Goal: Information Seeking & Learning: Learn about a topic

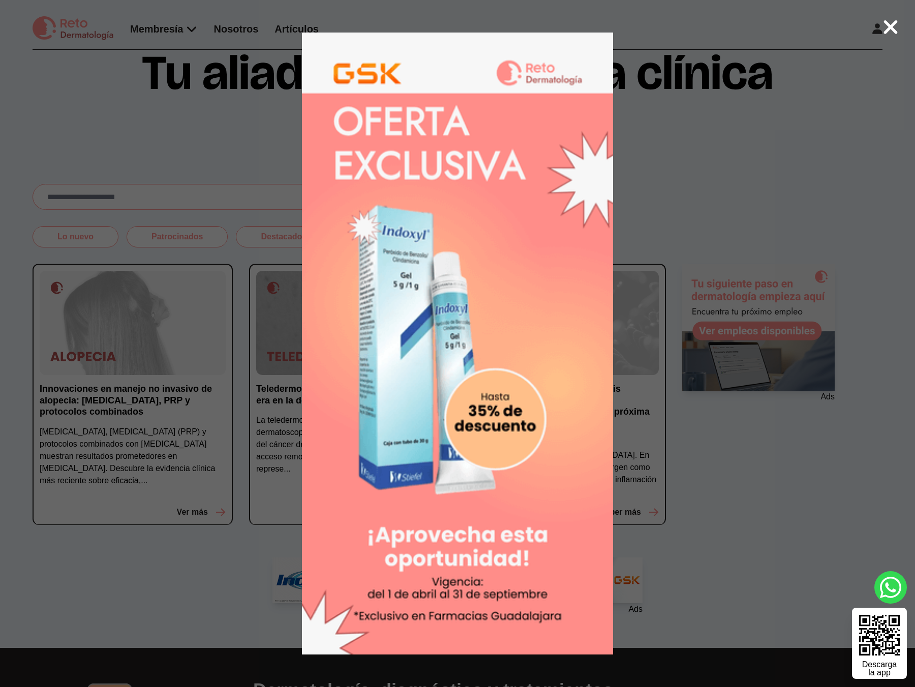
scroll to position [72, 0]
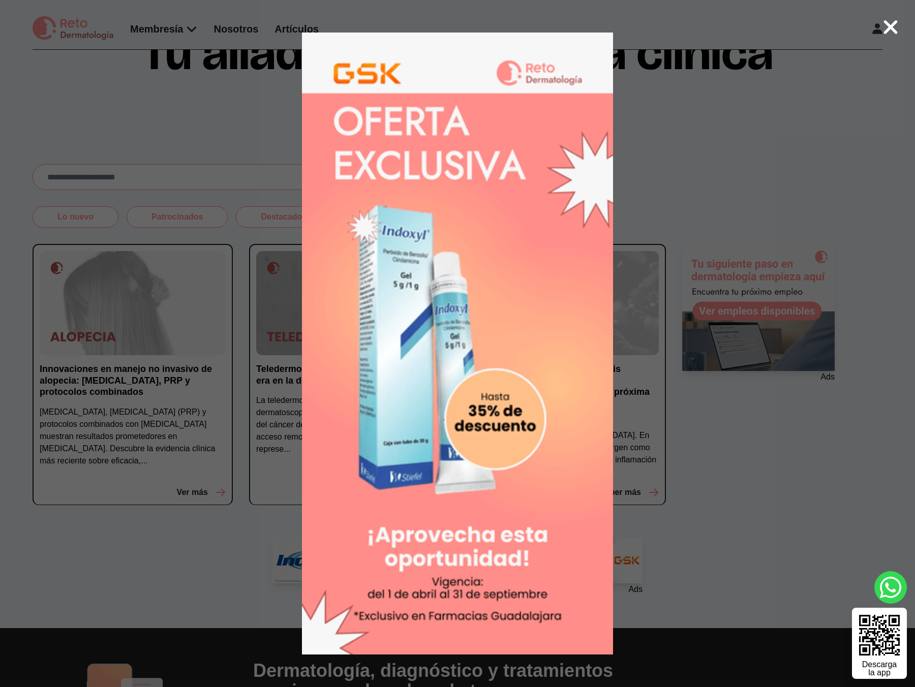
click at [887, 23] on icon at bounding box center [891, 27] width 14 height 14
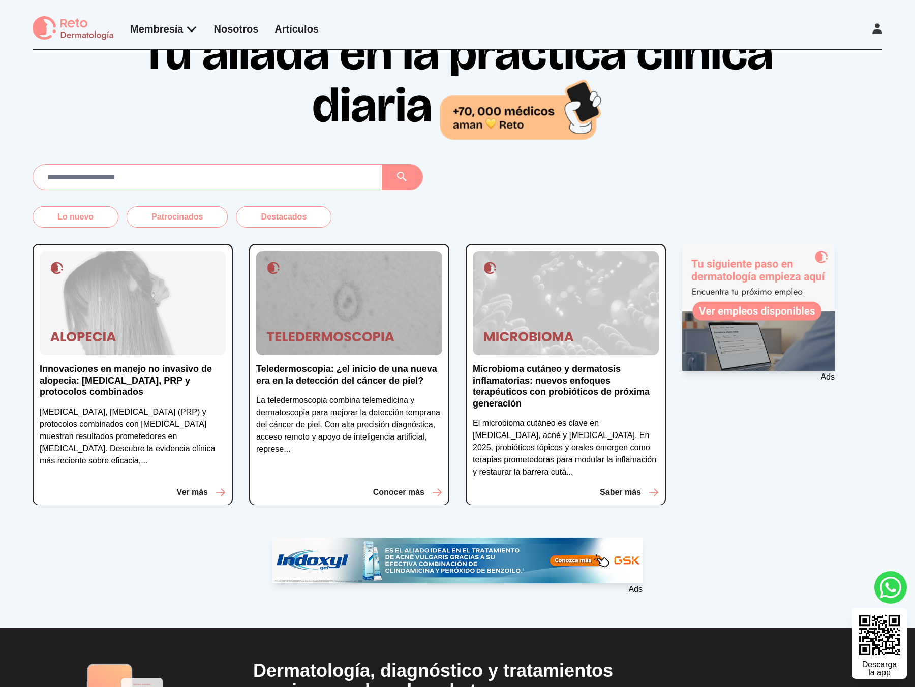
click at [890, 24] on div "Membresía App Reto Dermatología Examen CMD Eventos Bolsa de empleo Club de bene…" at bounding box center [457, 25] width 915 height 50
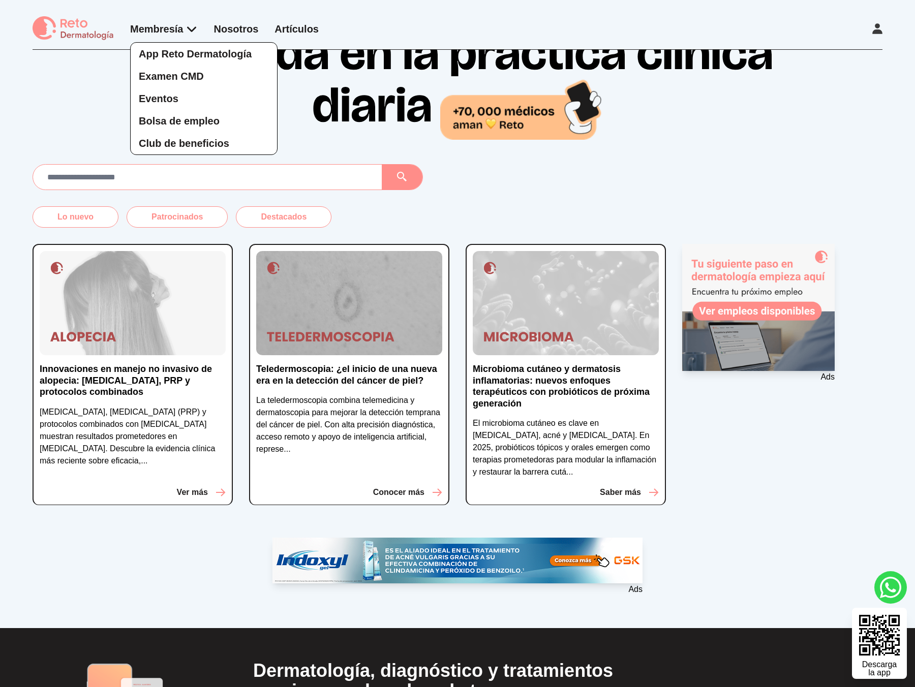
click at [185, 27] on div "App Reto Dermatología Examen CMD Eventos Bolsa de empleo Club de beneficios" at bounding box center [164, 88] width 68 height 133
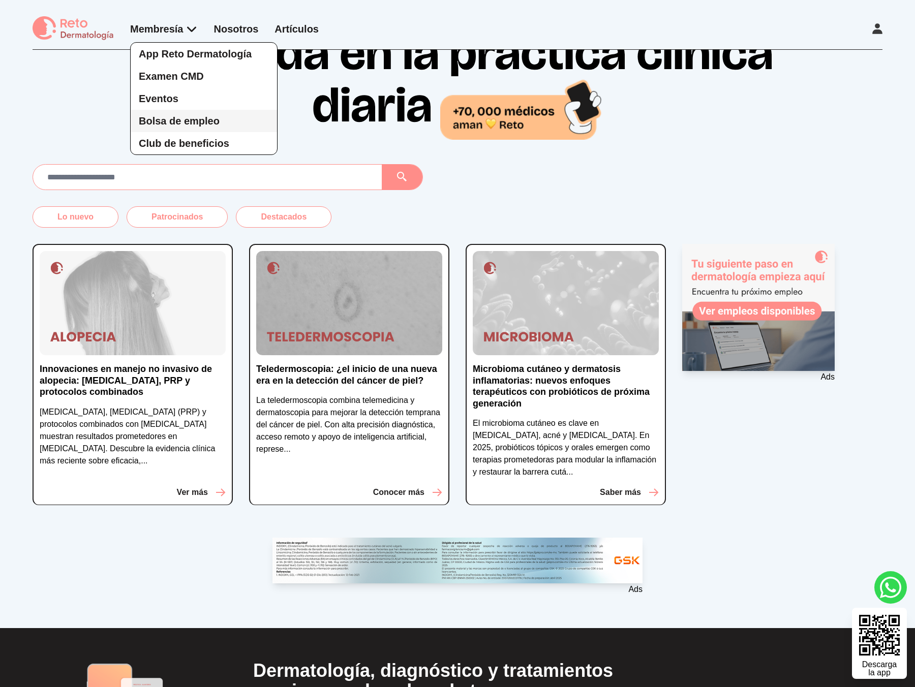
click at [216, 119] on span "Bolsa de empleo" at bounding box center [179, 120] width 81 height 11
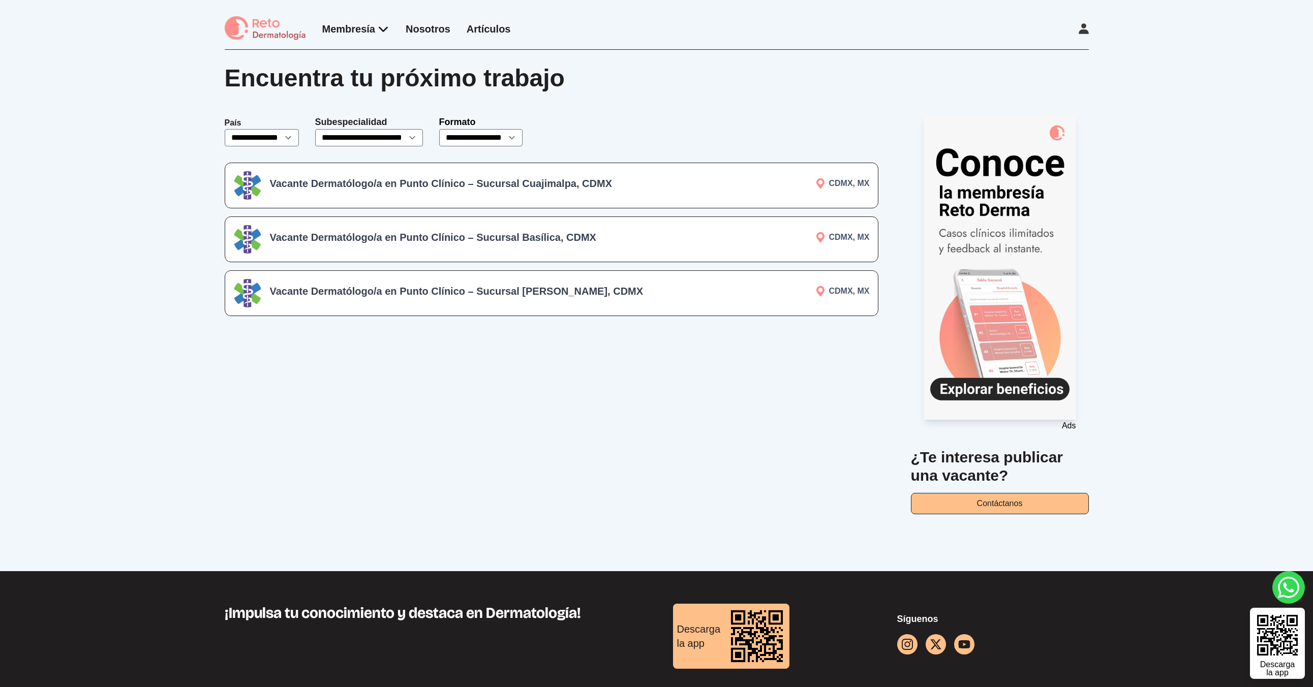
click at [434, 177] on h3 "Vacante Dermatólogo/a en Punto Clínico – Sucursal Cuajimalpa, CDMX" at bounding box center [467, 183] width 395 height 14
click at [154, 151] on div "**********" at bounding box center [656, 311] width 1313 height 522
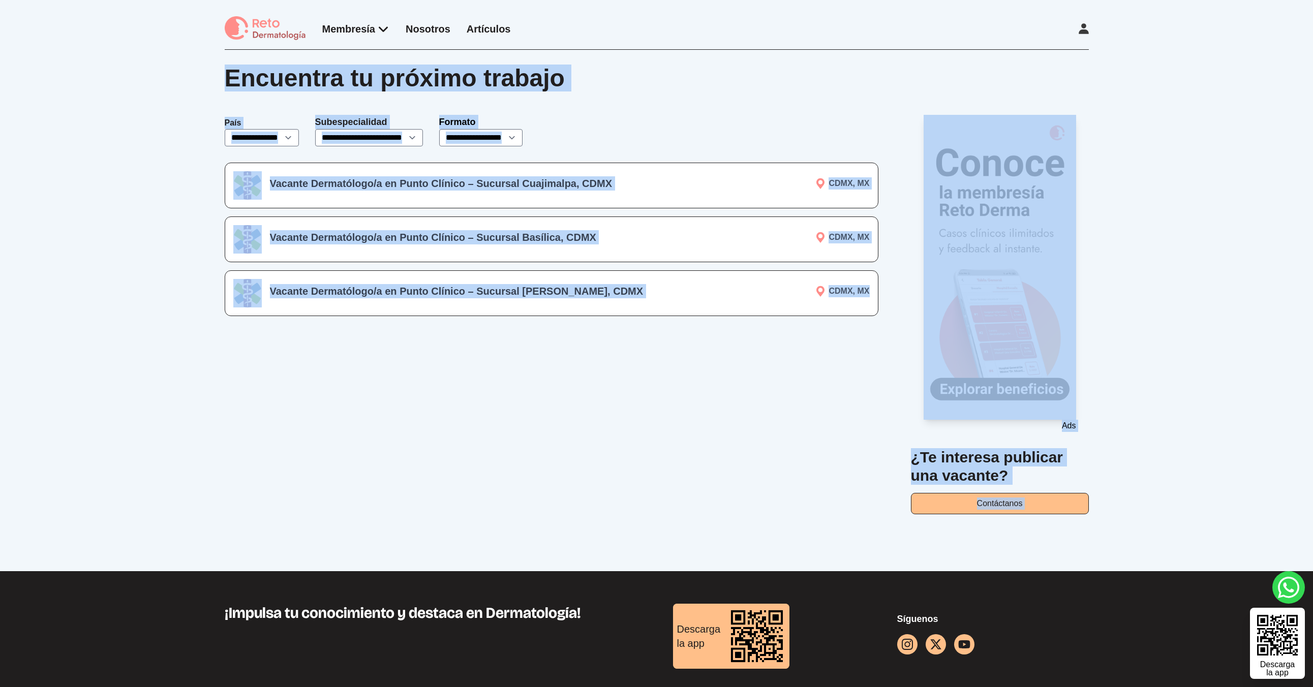
drag, startPoint x: 312, startPoint y: 200, endPoint x: 692, endPoint y: 371, distance: 417.6
click at [774, 431] on div "**********" at bounding box center [656, 311] width 1313 height 522
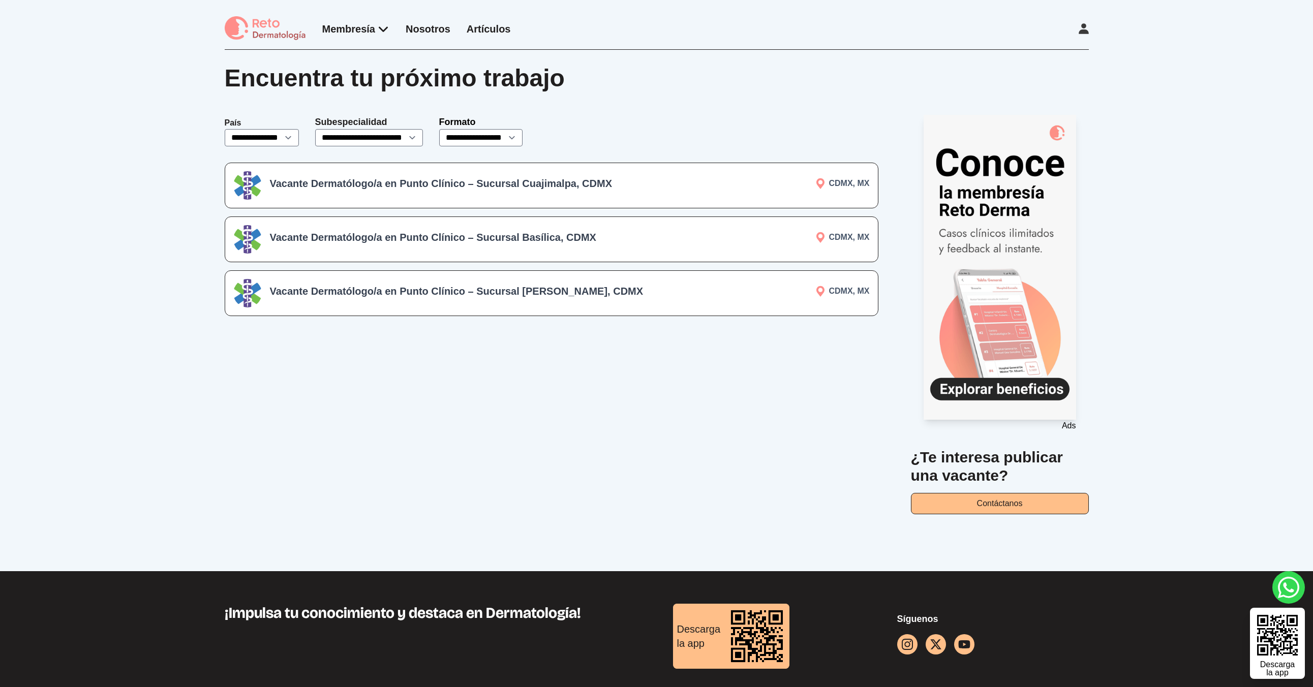
click at [598, 327] on div "**********" at bounding box center [552, 315] width 654 height 400
click at [116, 256] on div "**********" at bounding box center [656, 311] width 1313 height 522
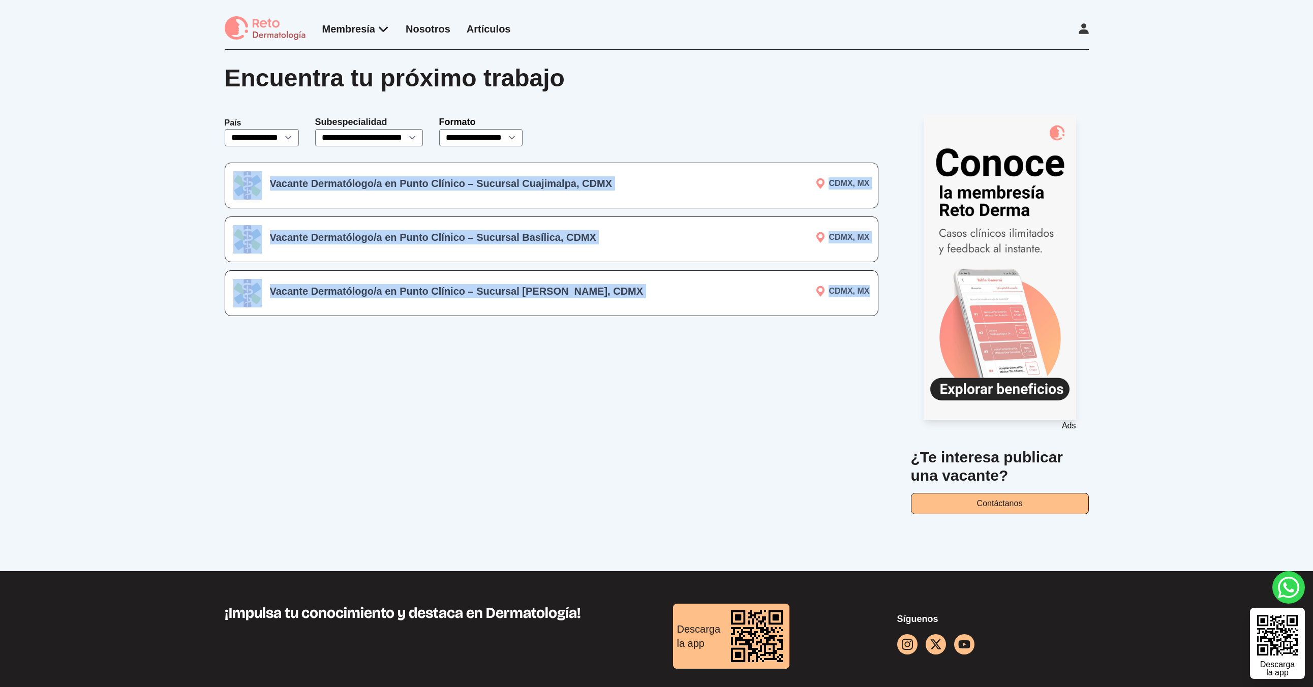
drag, startPoint x: 219, startPoint y: 207, endPoint x: 721, endPoint y: 373, distance: 529.3
click at [721, 373] on div "**********" at bounding box center [656, 311] width 1313 height 522
click at [721, 373] on div "**********" at bounding box center [552, 315] width 654 height 400
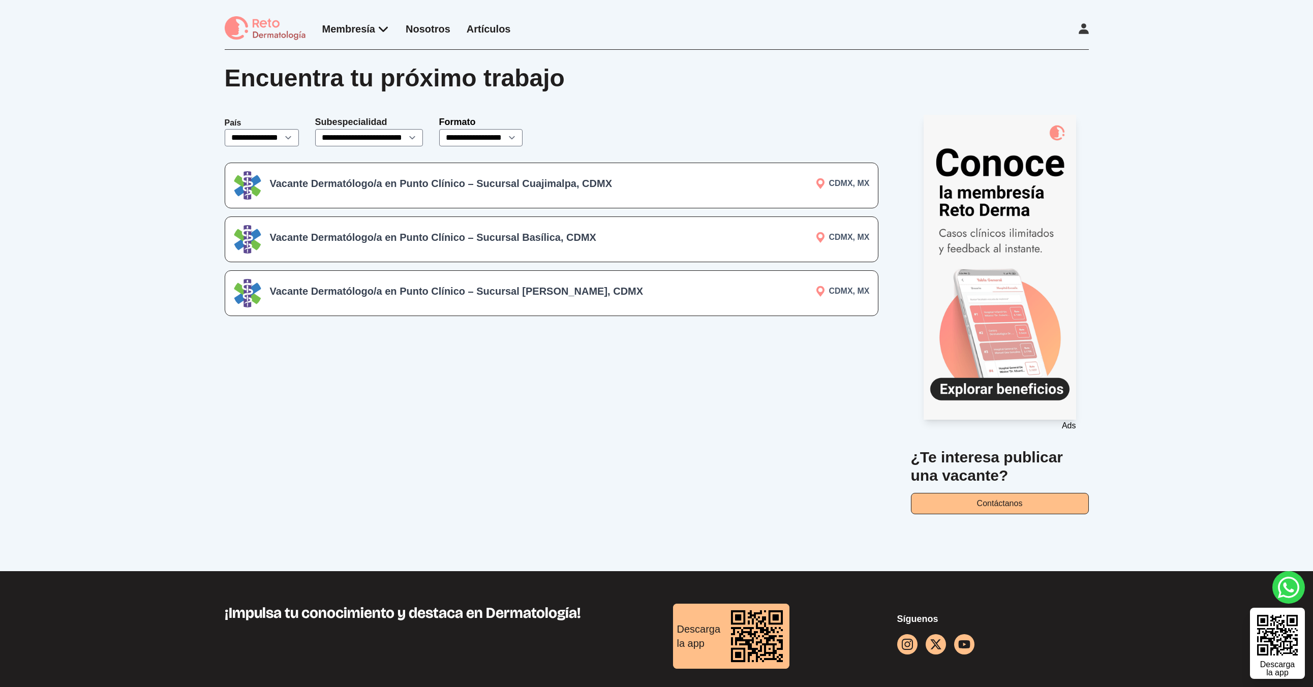
click at [85, 219] on div "**********" at bounding box center [656, 311] width 1313 height 522
click at [516, 178] on h3 "Vacante Dermatólogo/a en Punto Clínico – Sucursal Cuajimalpa, CDMX" at bounding box center [467, 183] width 395 height 14
click at [396, 187] on h3 "Vacante Dermatólogo/a en Punto Clínico – Sucursal Cuajimalpa, CDMX" at bounding box center [467, 183] width 395 height 14
click at [445, 240] on h3 "Vacante Dermatólogo/a en Punto Clínico – Sucursal Basílica, CDMX" at bounding box center [467, 237] width 395 height 14
click at [347, 272] on div "Vacante Dermatólogo/a en Punto Clínico – Sucursal Del Valle, CDMX CDMX, MX" at bounding box center [552, 293] width 654 height 46
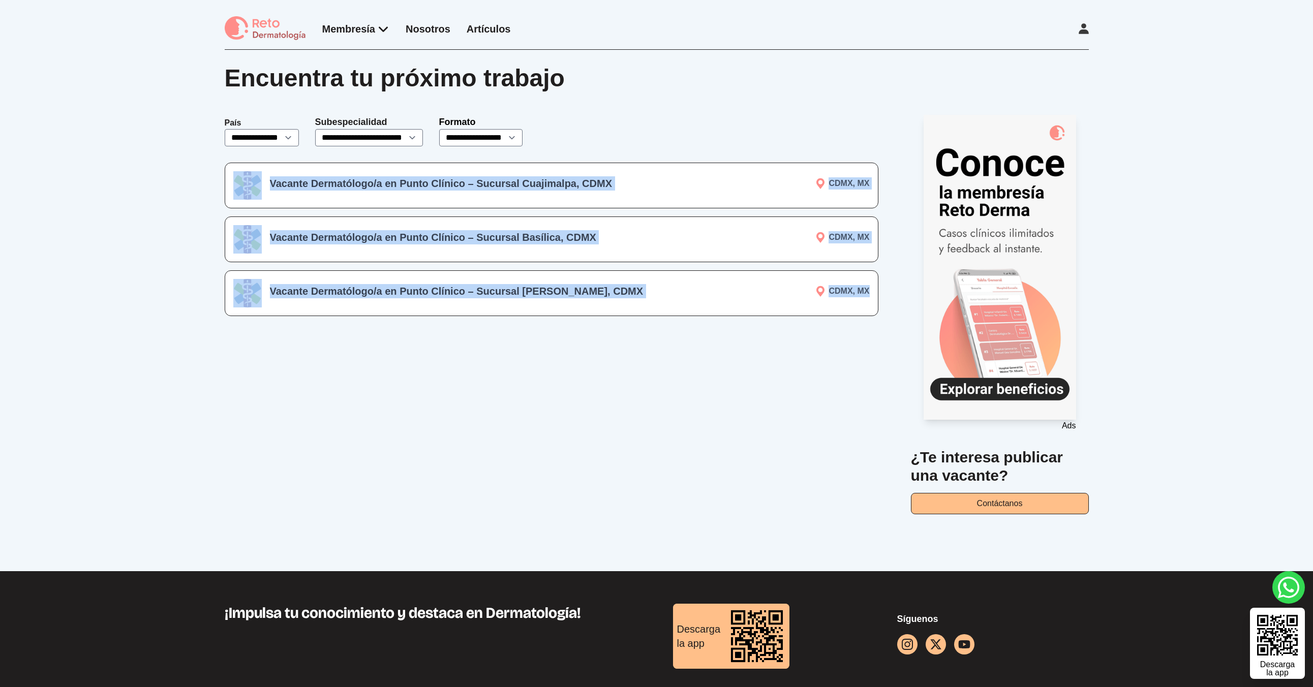
drag, startPoint x: 187, startPoint y: 181, endPoint x: 809, endPoint y: 303, distance: 633.6
click at [809, 303] on div "**********" at bounding box center [656, 311] width 1313 height 522
click at [278, 208] on div "Vacante Dermatólogo/a en Punto Clínico – Sucursal Cuajimalpa, CDMX CDMX, MX" at bounding box center [552, 186] width 654 height 46
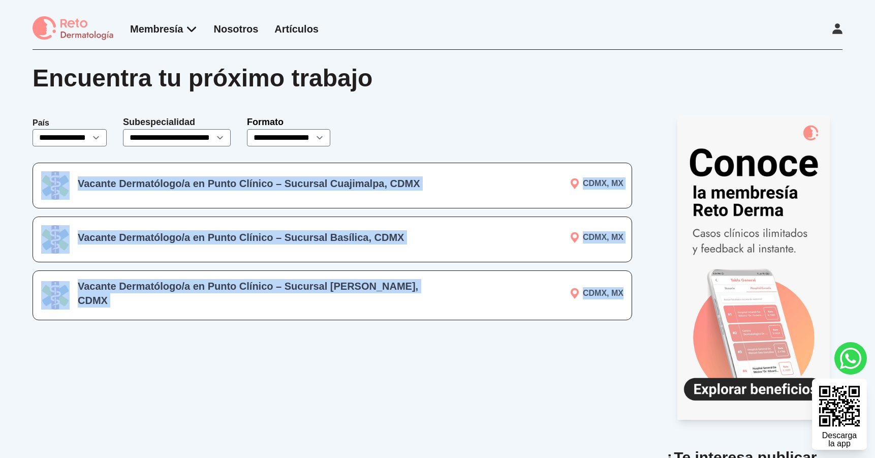
click at [422, 172] on div "Vacante Dermatólogo/a en Punto Clínico – Sucursal Cuajimalpa, CDMX CDMX, MX" at bounding box center [333, 186] width 600 height 46
click at [405, 173] on div "Vacante Dermatólogo/a en Punto Clínico – Sucursal Cuajimalpa, CDMX CDMX, MX" at bounding box center [333, 186] width 600 height 46
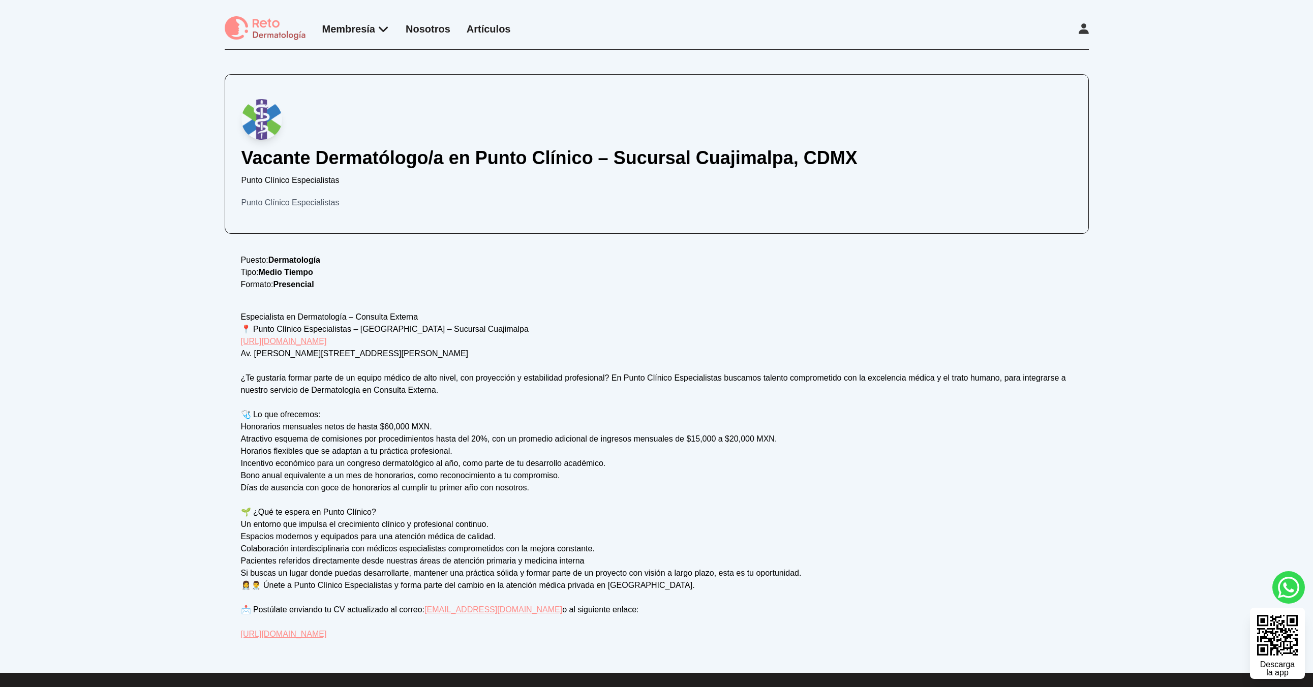
scroll to position [206, 0]
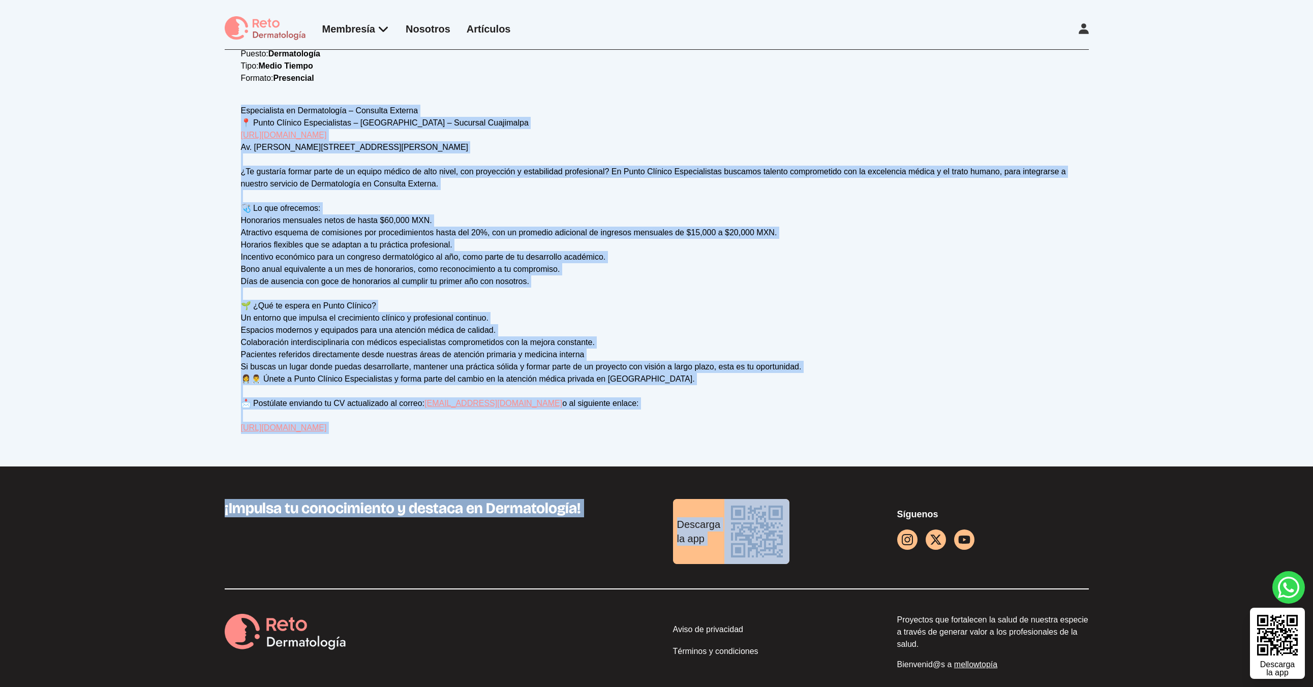
drag, startPoint x: 448, startPoint y: 299, endPoint x: 792, endPoint y: 443, distance: 372.8
click at [860, 520] on main "Membresía App Reto Dermatología Examen CMD Eventos Bolsa de empleo Club de bene…" at bounding box center [656, 249] width 1313 height 910
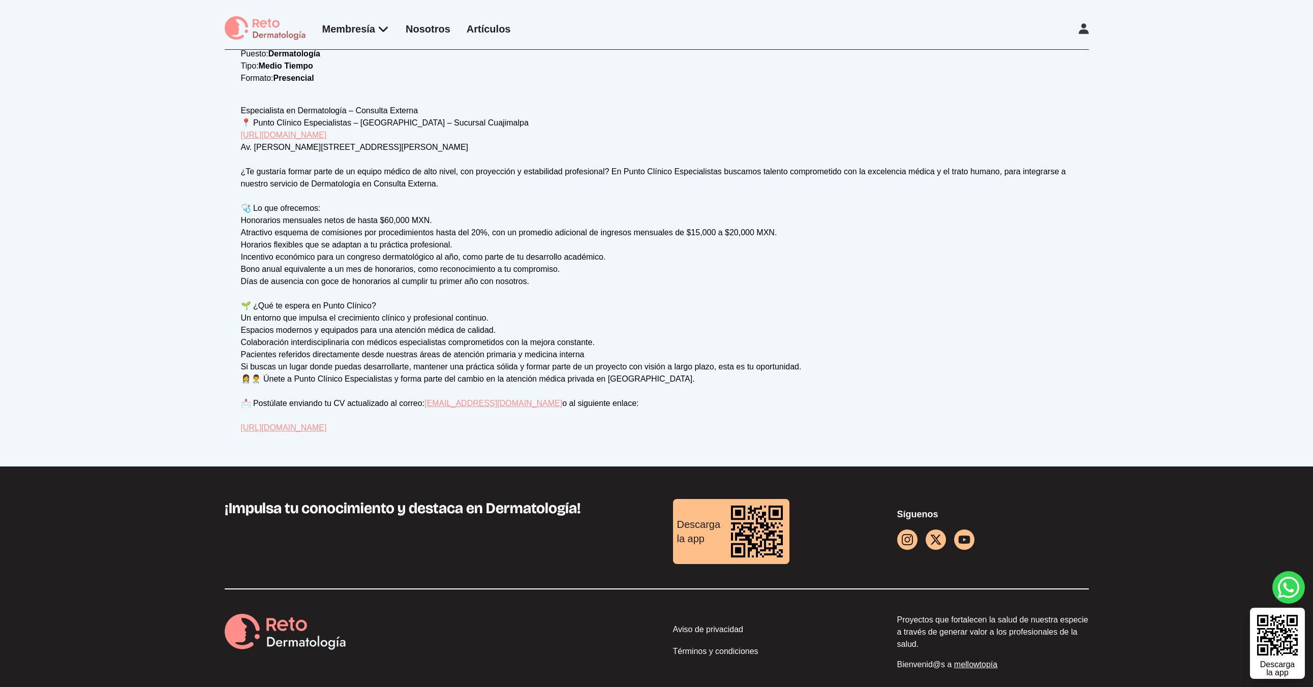
drag, startPoint x: 781, startPoint y: 436, endPoint x: 717, endPoint y: 393, distance: 77.4
click at [718, 394] on div "Vacante Dermatólogo/a en Punto Clínico – Sucursal Cuajimalpa, CDMX Punto Clínic…" at bounding box center [656, 154] width 1313 height 623
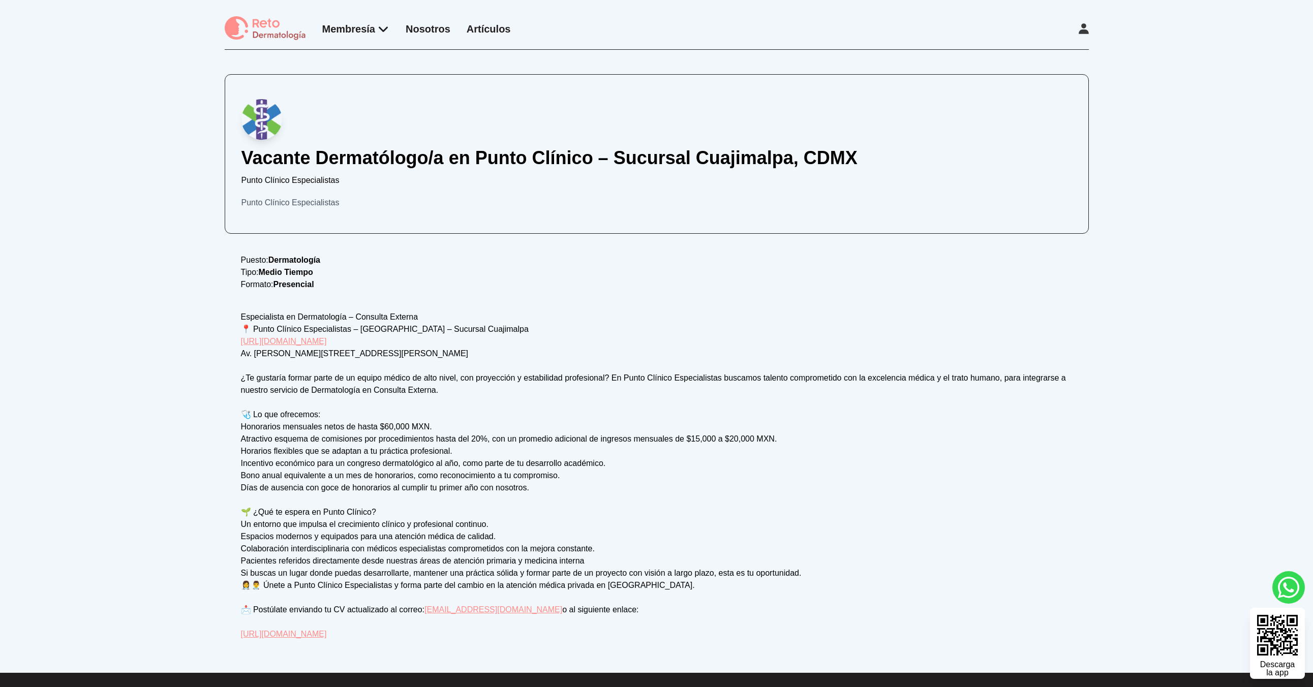
drag, startPoint x: 763, startPoint y: 425, endPoint x: 171, endPoint y: 55, distance: 697.7
click at [171, 55] on div "Vacante Dermatólogo/a en Punto Clínico – Sucursal Cuajimalpa, CDMX Punto Clínic…" at bounding box center [656, 361] width 1313 height 623
click at [170, 55] on div "Vacante Dermatólogo/a en Punto Clínico – Sucursal Cuajimalpa, CDMX Punto Clínic…" at bounding box center [656, 361] width 1313 height 623
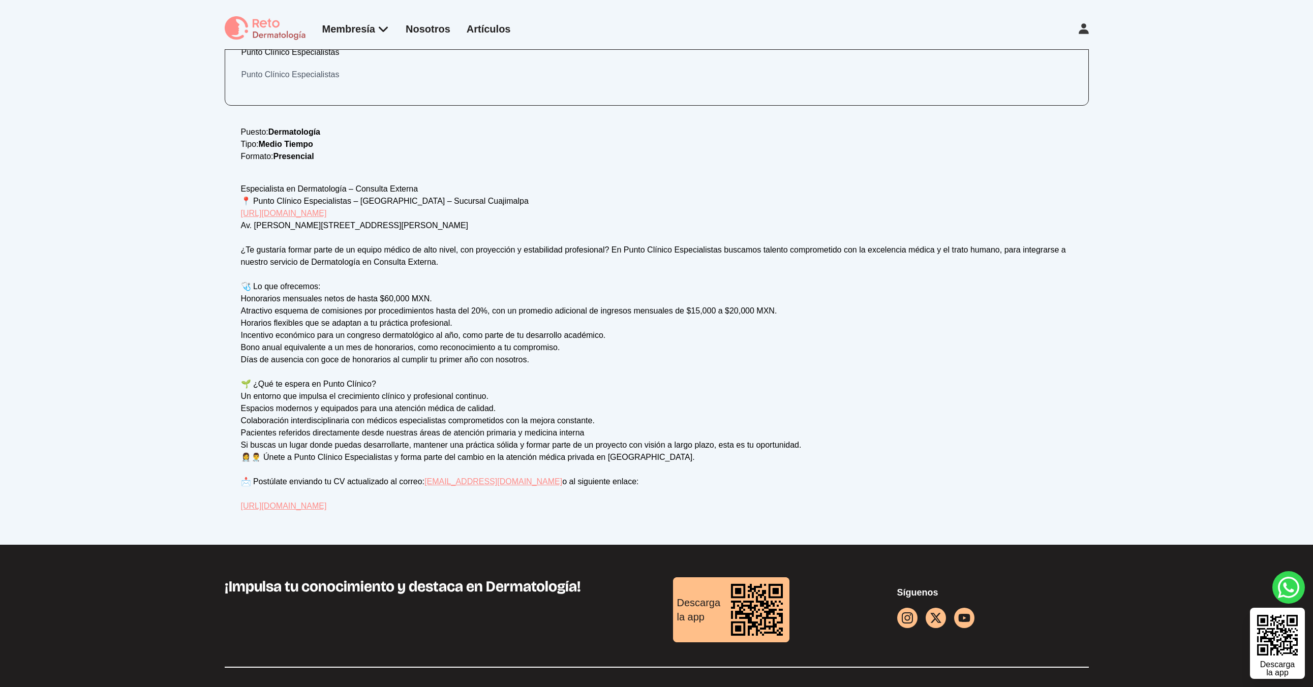
scroll to position [122, 0]
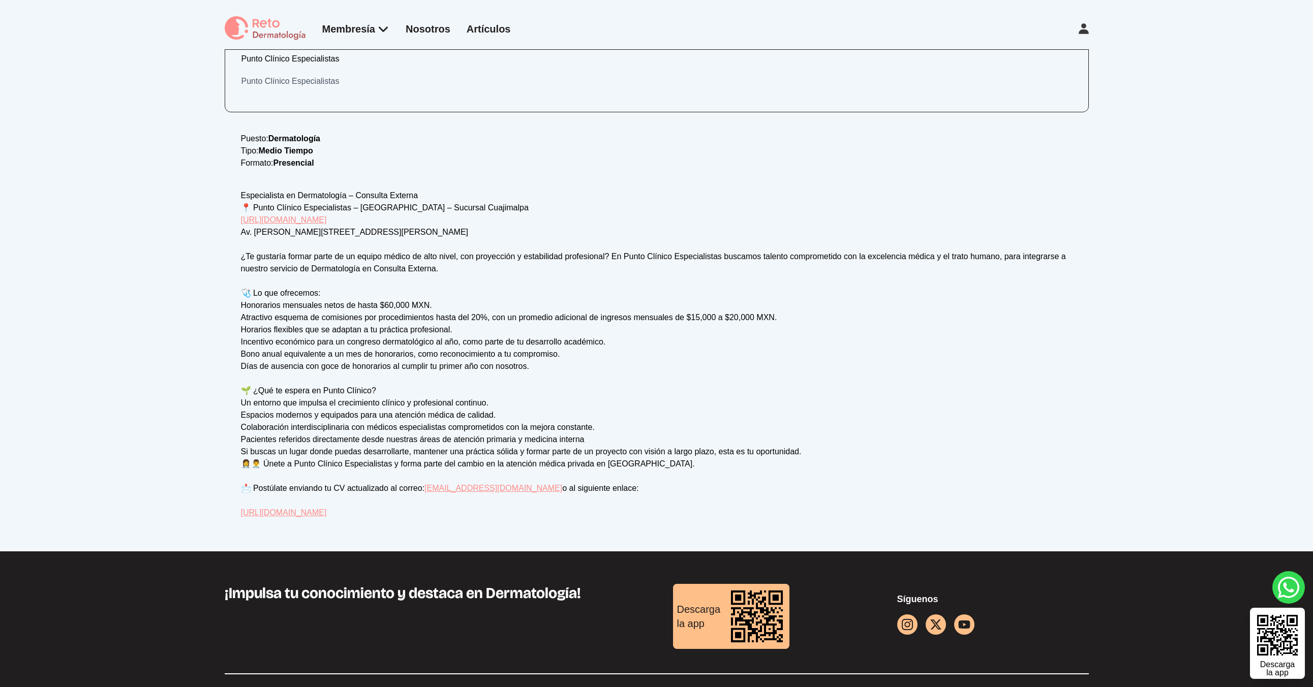
drag, startPoint x: 408, startPoint y: 515, endPoint x: 239, endPoint y: 512, distance: 169.3
click at [239, 512] on div "Vacante Dermatólogo/a en Punto Clínico – Sucursal Cuajimalpa, CDMX Punto Clínic…" at bounding box center [657, 236] width 864 height 566
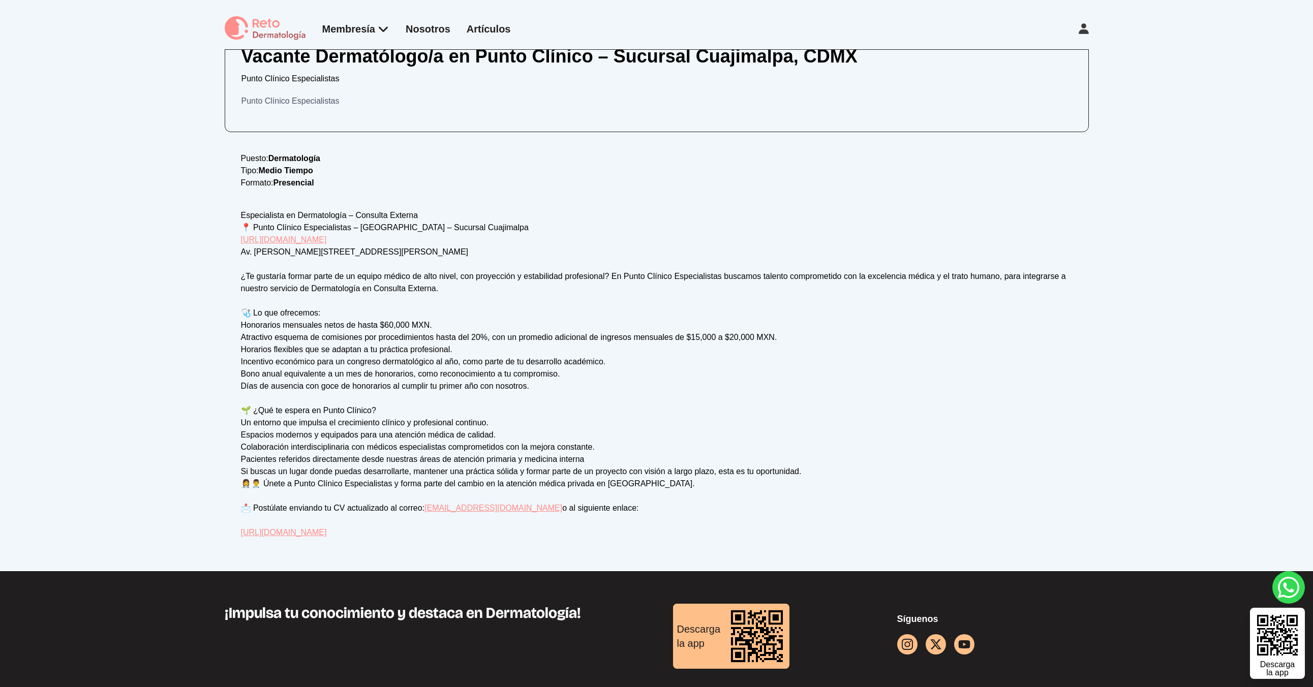
copy link "[URL][DOMAIN_NAME]"
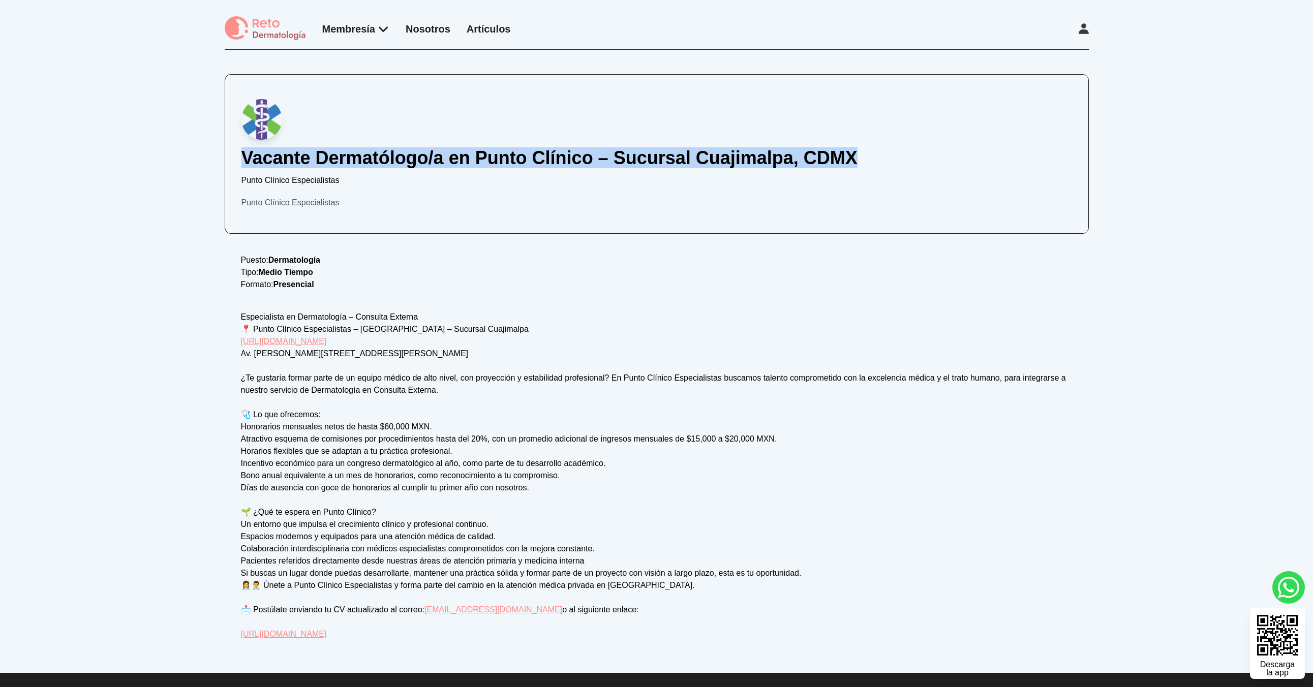
drag, startPoint x: 223, startPoint y: 149, endPoint x: 858, endPoint y: 166, distance: 634.7
click at [867, 164] on div "Vacante Dermatólogo/a en Punto Clínico – Sucursal Cuajimalpa, CDMX Punto Clínic…" at bounding box center [656, 361] width 1313 height 623
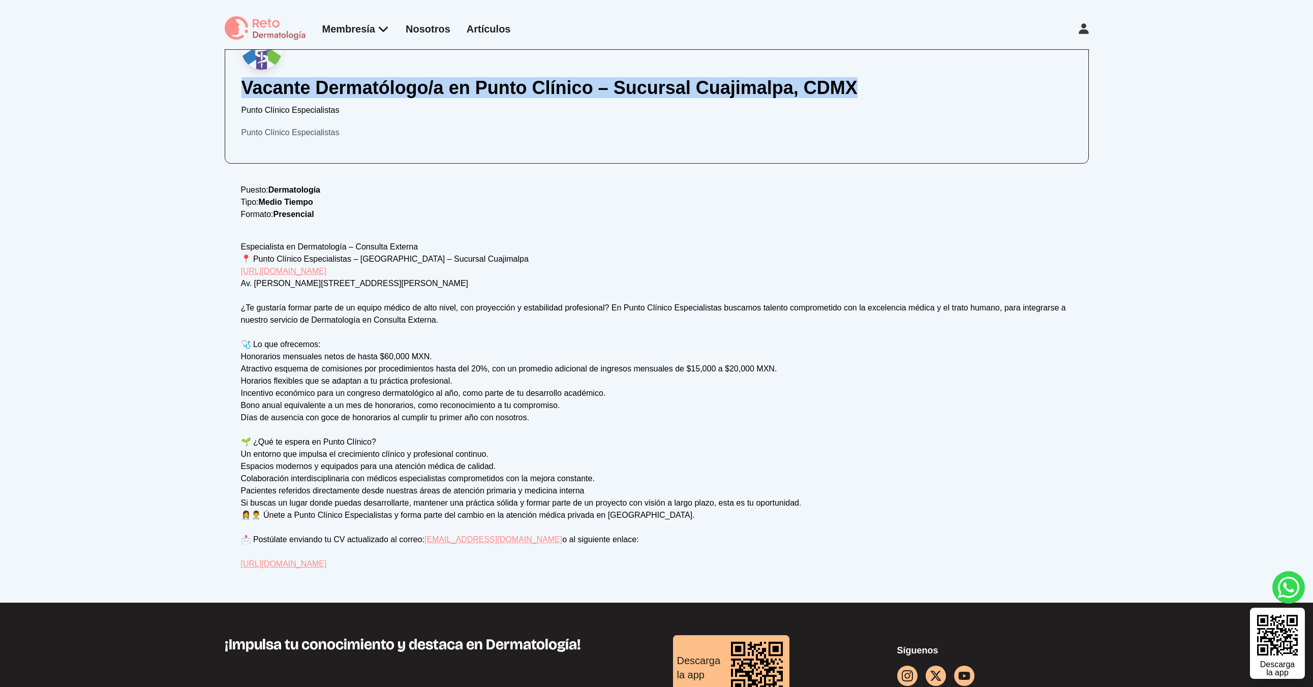
scroll to position [123, 0]
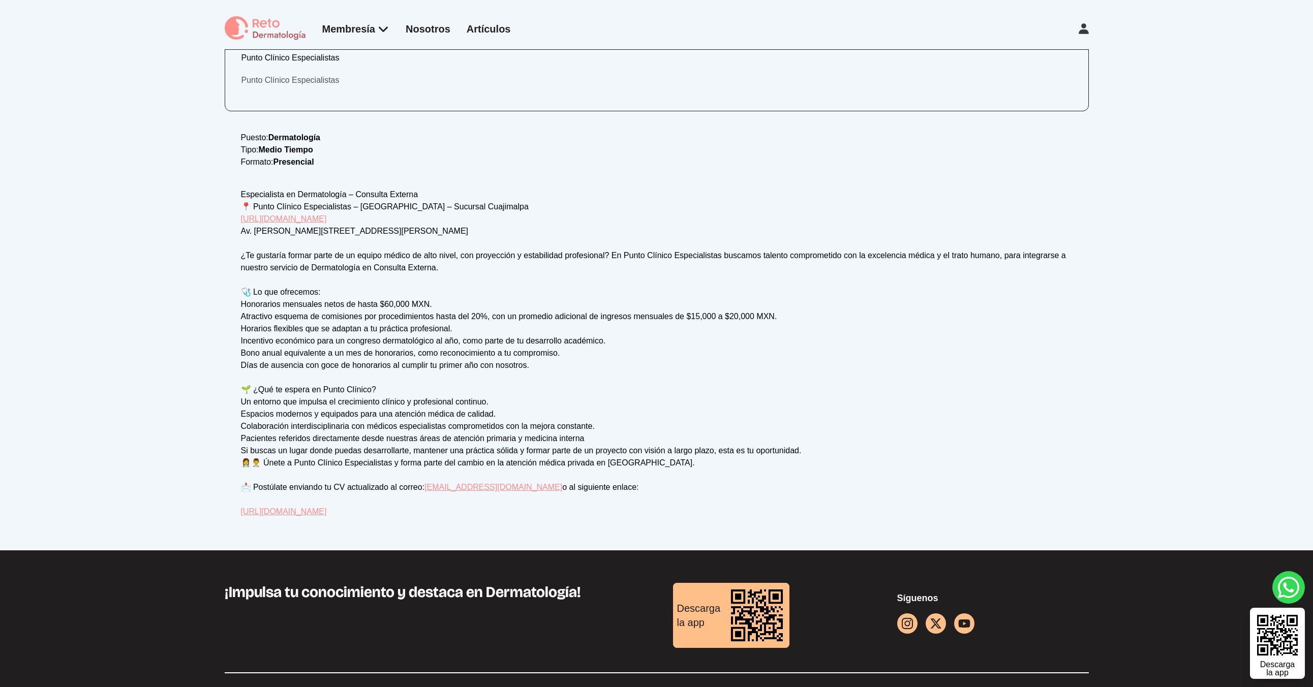
drag, startPoint x: 277, startPoint y: 516, endPoint x: 447, endPoint y: 514, distance: 170.3
click at [447, 514] on div "Vacante Dermatólogo/a en Punto Clínico – Sucursal Cuajimalpa, CDMX Punto Clínic…" at bounding box center [657, 235] width 864 height 566
click at [168, 85] on div "Vacante Dermatólogo/a en Punto Clínico – Sucursal Cuajimalpa, CDMX Punto Clínic…" at bounding box center [656, 238] width 1313 height 623
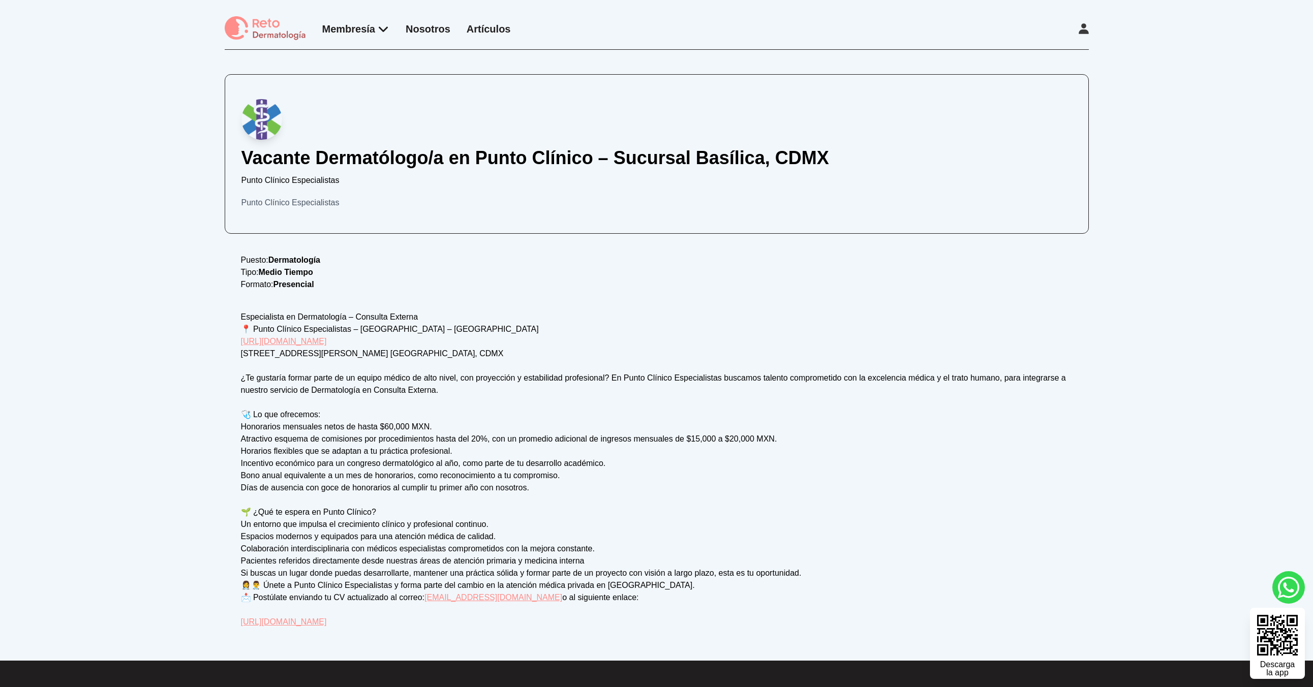
scroll to position [210, 0]
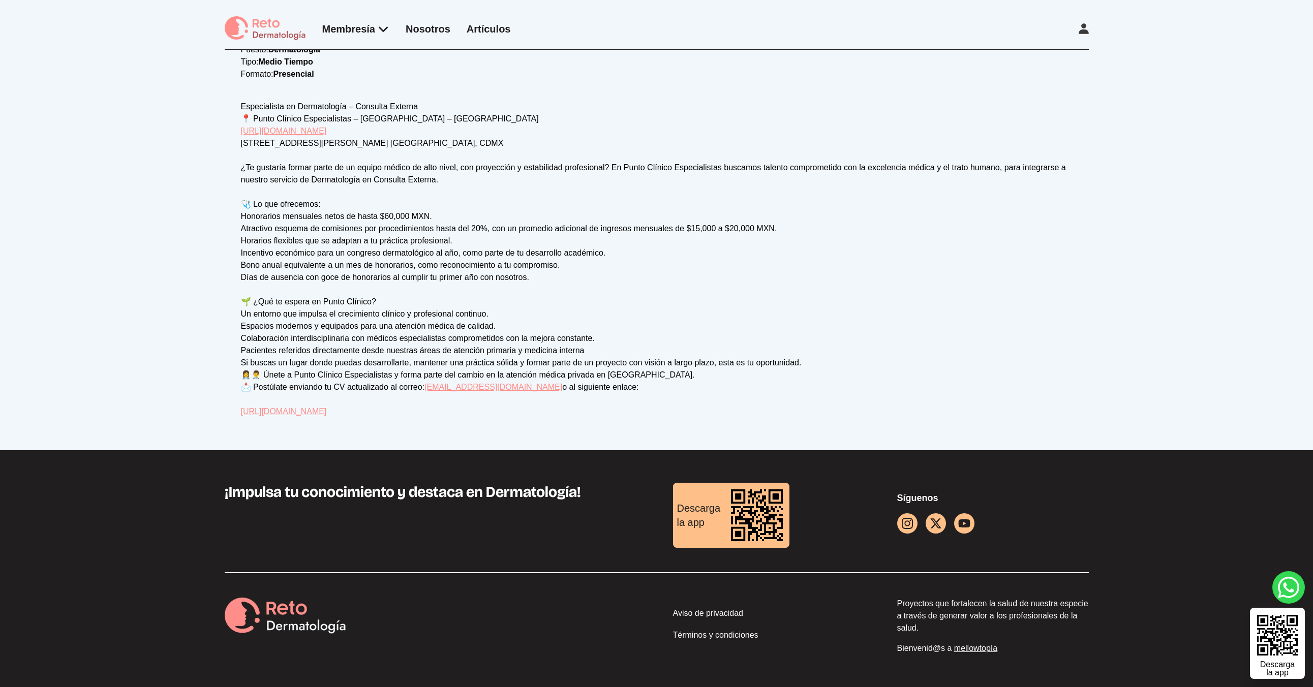
drag, startPoint x: 426, startPoint y: 406, endPoint x: 146, endPoint y: 413, distance: 279.7
click at [146, 413] on div "Vacante Dermatólogo/a en Punto Clínico – Sucursal Basílica, CDMX Punto Clínico …" at bounding box center [656, 144] width 1313 height 611
click at [176, 385] on div "Vacante Dermatólogo/a en Punto Clínico – Sucursal Basílica, CDMX Punto Clínico …" at bounding box center [656, 144] width 1313 height 611
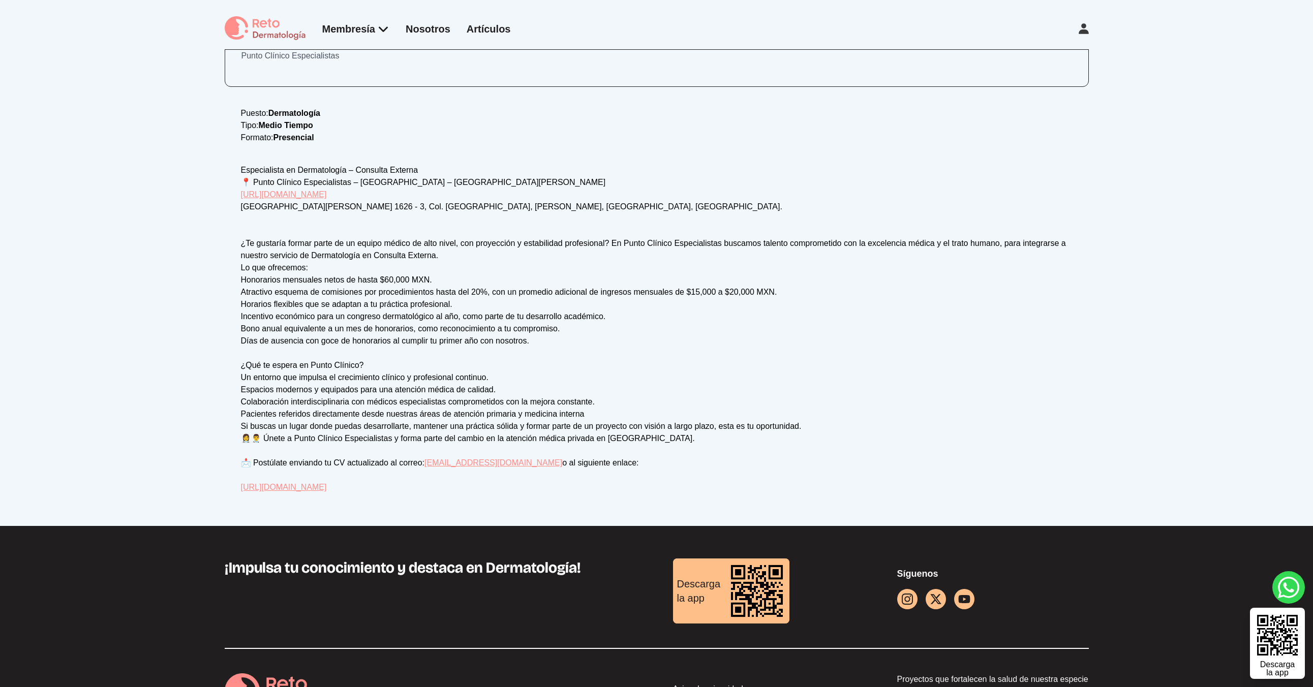
scroll to position [199, 0]
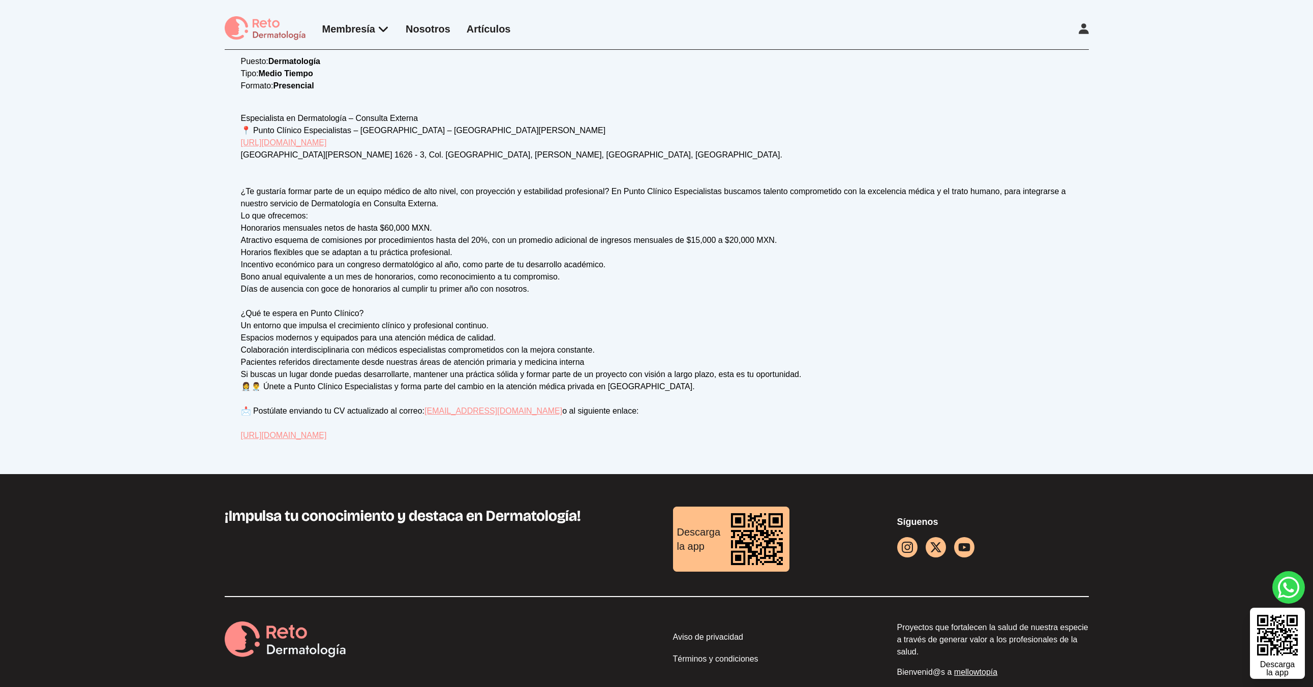
drag, startPoint x: 291, startPoint y: 438, endPoint x: 169, endPoint y: 440, distance: 122.0
click at [169, 440] on div "Vacante Dermatólogo/a en Punto Clínico – Sucursal [PERSON_NAME], CDMX Punto Clí…" at bounding box center [656, 162] width 1313 height 623
click at [160, 434] on div "Vacante Dermatólogo/a en Punto Clínico – Sucursal Del Valle, CDMX Punto Clínico…" at bounding box center [656, 162] width 1313 height 623
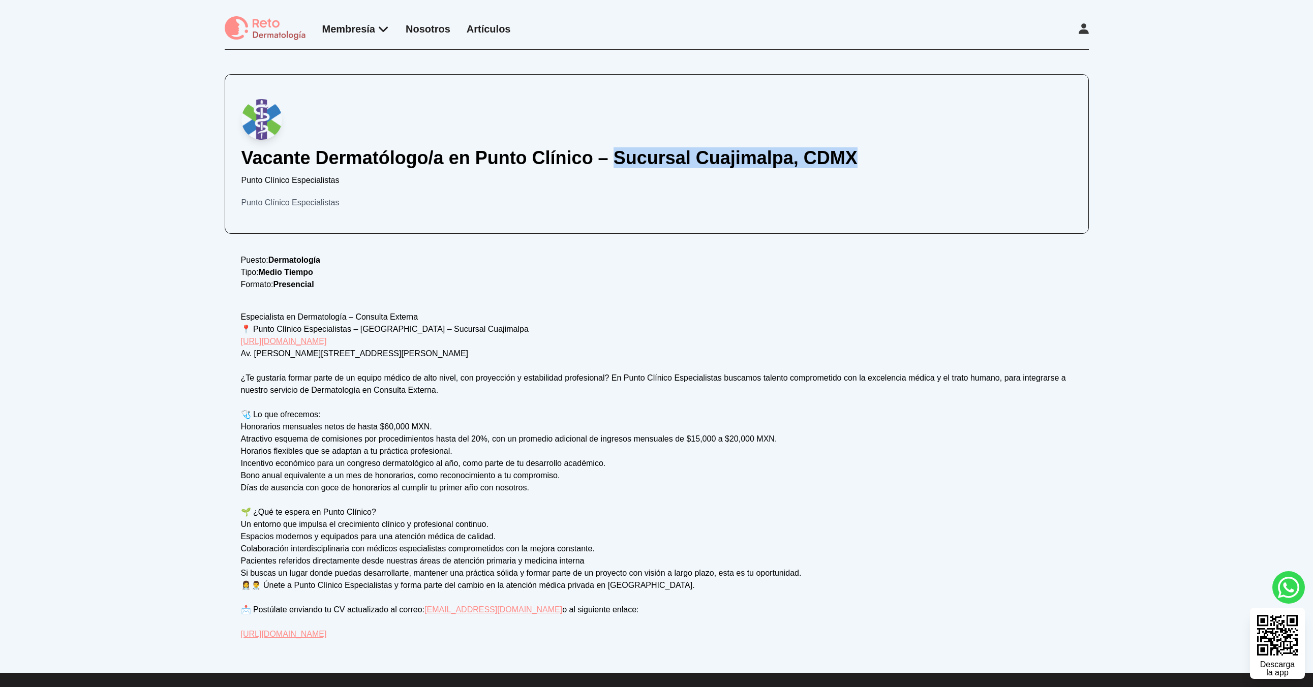
drag, startPoint x: 880, startPoint y: 157, endPoint x: 612, endPoint y: 155, distance: 267.9
click at [612, 155] on h1 "Vacante Dermatólogo/a en Punto Clínico – Sucursal Cuajimalpa, CDMX" at bounding box center [656, 158] width 831 height 20
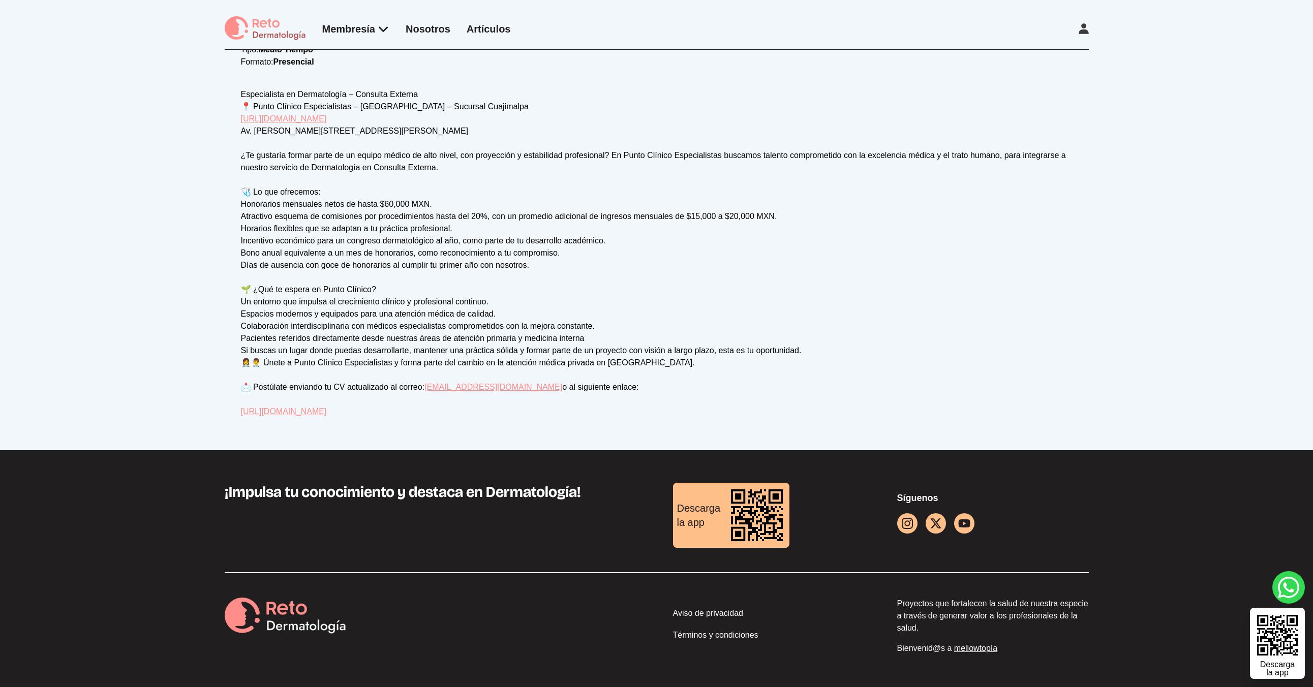
drag, startPoint x: 214, startPoint y: 400, endPoint x: 524, endPoint y: 430, distance: 311.5
click at [524, 430] on div "Vacante Dermatólogo/a en Punto Clínico – Sucursal Cuajimalpa, CDMX Punto Clínic…" at bounding box center [656, 138] width 1313 height 623
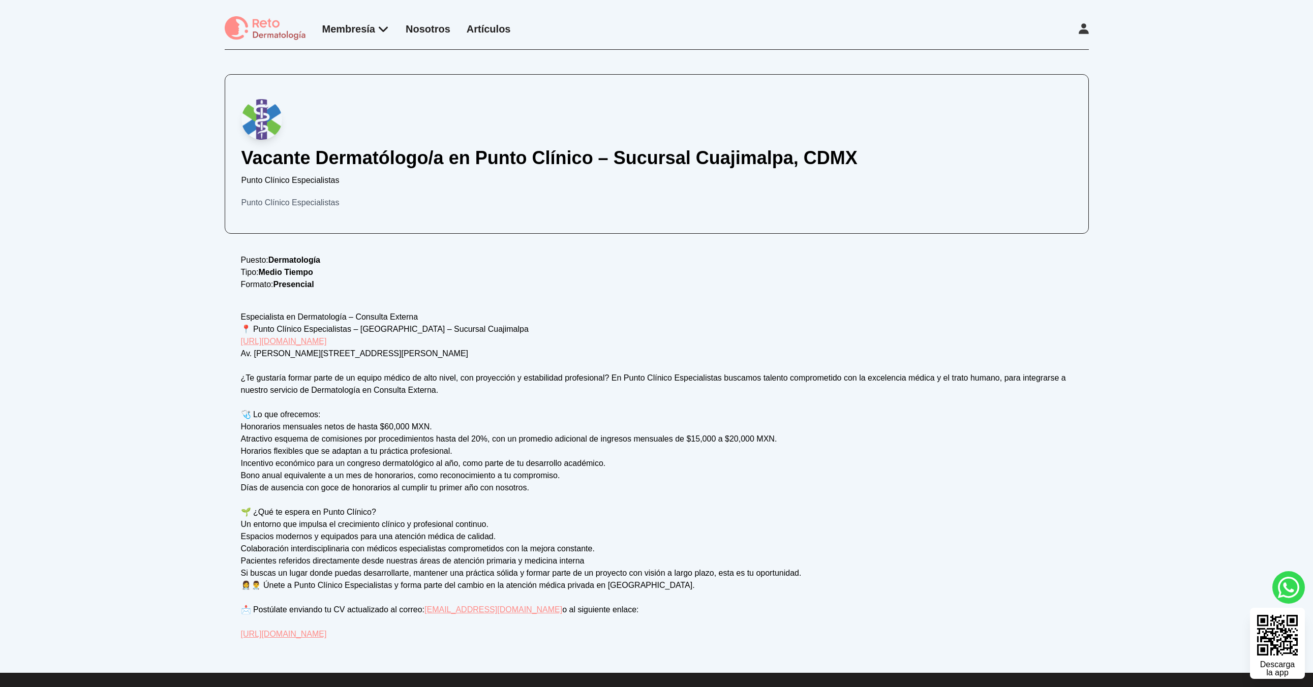
click at [89, 483] on div "Vacante Dermatólogo/a en Punto Clínico – Sucursal Cuajimalpa, CDMX Punto Clínic…" at bounding box center [656, 361] width 1313 height 623
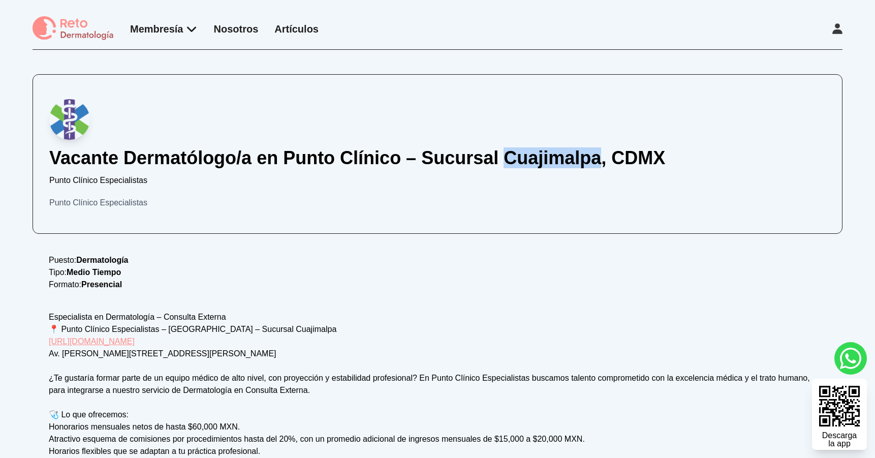
drag, startPoint x: 548, startPoint y: 155, endPoint x: 600, endPoint y: 154, distance: 52.4
click at [600, 154] on h1 "Vacante Dermatólogo/a en Punto Clínico – Sucursal Cuajimalpa, CDMX" at bounding box center [437, 158] width 777 height 20
click at [584, 154] on h1 "Vacante Dermatólogo/a en Punto Clínico – Sucursal Cuajimalpa, CDMX" at bounding box center [437, 158] width 777 height 20
click at [523, 163] on h1 "Vacante Dermatólogo/a en Punto Clínico – Sucursal Cuajimalpa, CDMX" at bounding box center [437, 158] width 777 height 20
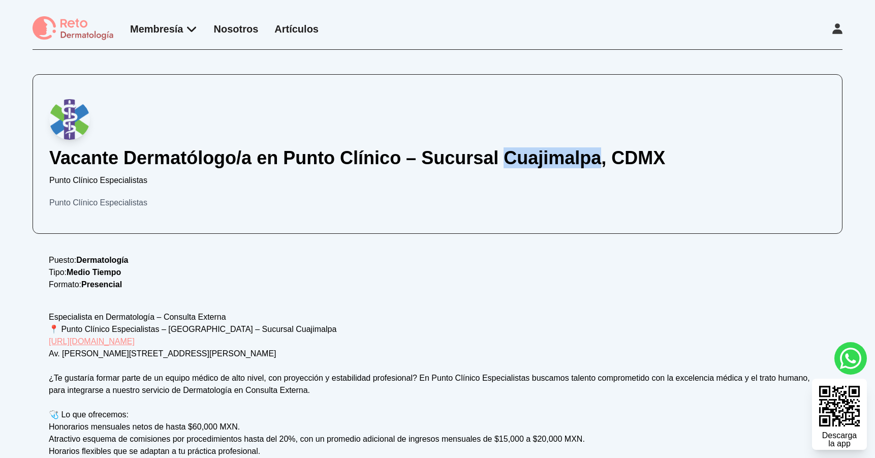
click at [523, 163] on h1 "Vacante Dermatólogo/a en Punto Clínico – Sucursal Cuajimalpa, CDMX" at bounding box center [437, 158] width 777 height 20
click at [513, 162] on h1 "Vacante Dermatólogo/a en Punto Clínico – Sucursal Cuajimalpa, CDMX" at bounding box center [437, 158] width 777 height 20
drag, startPoint x: 513, startPoint y: 162, endPoint x: 619, endPoint y: 160, distance: 105.8
click at [645, 160] on h1 "Vacante Dermatólogo/a en Punto Clínico – Sucursal Cuajimalpa, CDMX" at bounding box center [437, 158] width 777 height 20
click at [458, 144] on div "Vacante Dermatólogo/a en Punto Clínico – Sucursal Cuajimalpa, CDMX Punto Clínic…" at bounding box center [438, 154] width 810 height 160
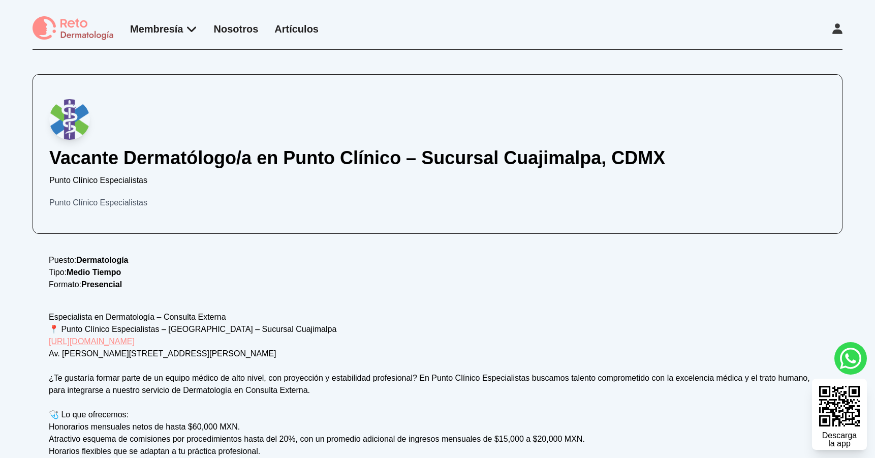
drag, startPoint x: 619, startPoint y: 132, endPoint x: 551, endPoint y: 130, distance: 67.6
click at [615, 132] on div at bounding box center [437, 119] width 777 height 41
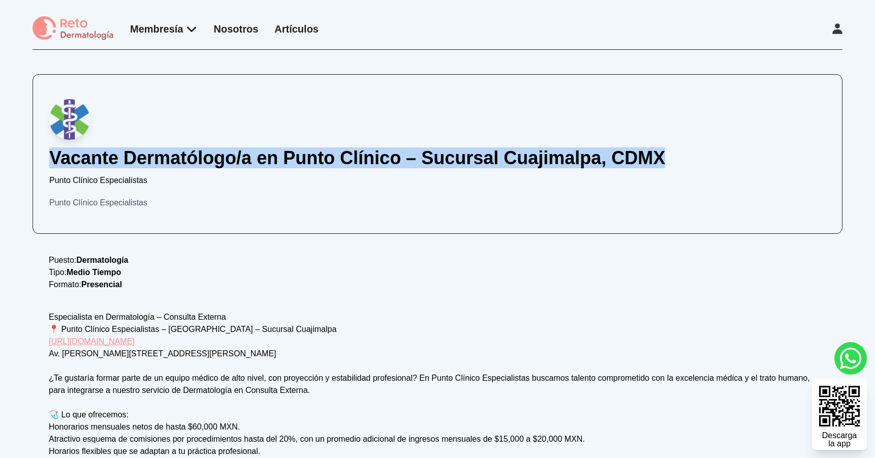
drag, startPoint x: 439, startPoint y: 147, endPoint x: 661, endPoint y: 148, distance: 222.7
click at [661, 148] on div "Vacante Dermatólogo/a en Punto Clínico – Sucursal Cuajimalpa, CDMX Punto Clínic…" at bounding box center [438, 154] width 810 height 160
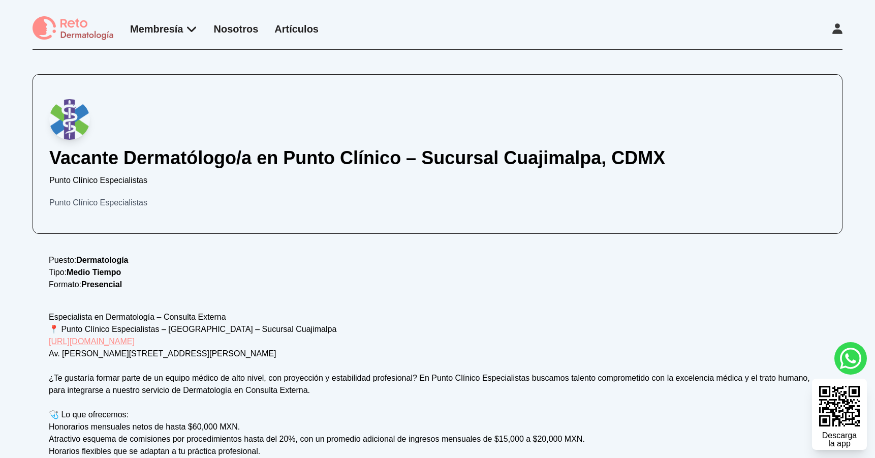
click at [704, 164] on h1 "Vacante Dermatólogo/a en Punto Clínico – Sucursal Cuajimalpa, CDMX" at bounding box center [437, 158] width 777 height 20
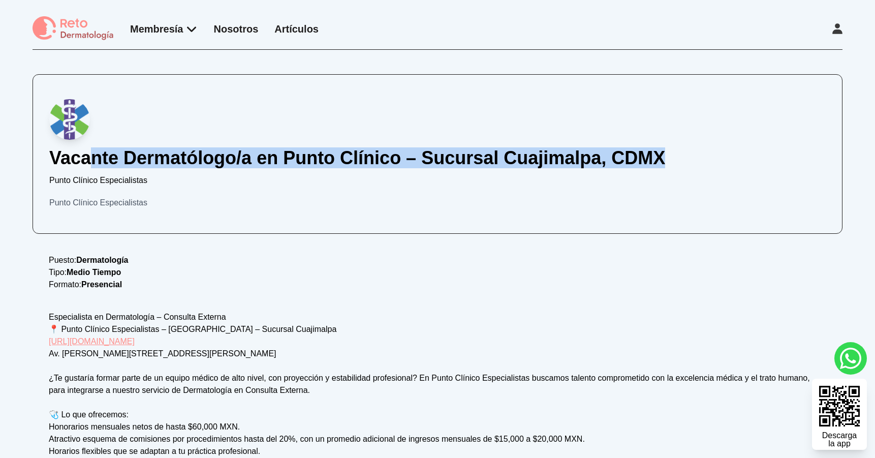
drag, startPoint x: 689, startPoint y: 161, endPoint x: 87, endPoint y: 153, distance: 601.5
click at [87, 153] on h1 "Vacante Dermatólogo/a en Punto Clínico – Sucursal Cuajimalpa, CDMX" at bounding box center [437, 158] width 777 height 20
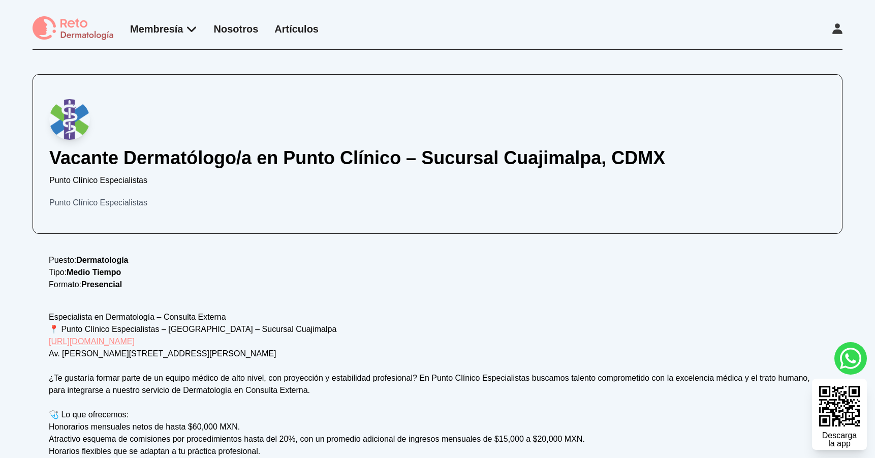
click at [339, 123] on div at bounding box center [437, 119] width 777 height 41
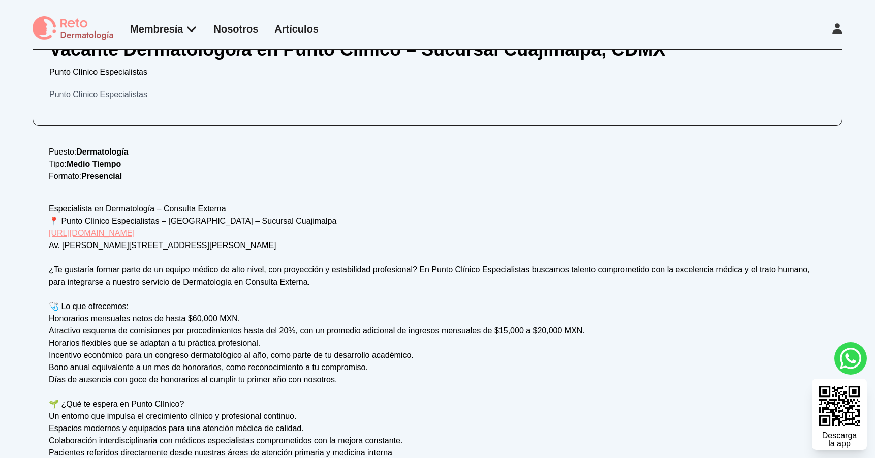
scroll to position [143, 0]
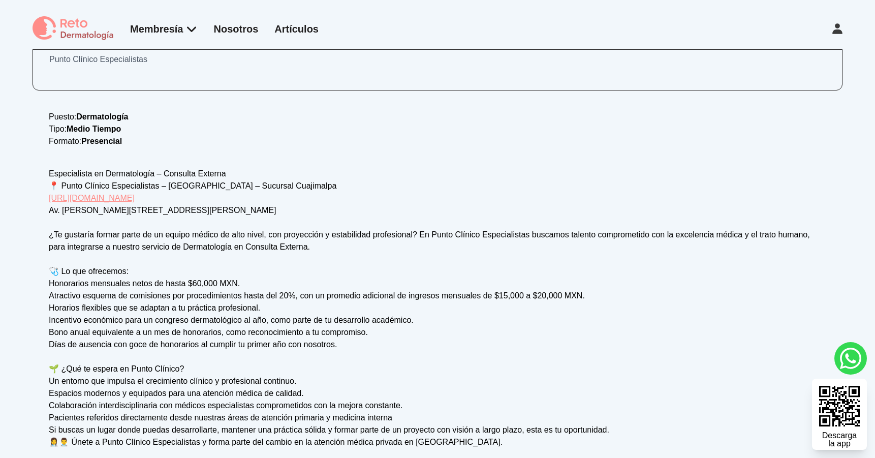
drag, startPoint x: 53, startPoint y: 197, endPoint x: 246, endPoint y: 200, distance: 192.7
click at [246, 200] on div "Vacante Dermatólogo/a en Punto Clínico – Sucursal Cuajimalpa, CDMX Punto Clínic…" at bounding box center [438, 214] width 810 height 566
click at [246, 200] on div "Especialista en Dermatología – Consulta Externa 📍 Punto Clínico Especialistas –…" at bounding box center [438, 332] width 778 height 329
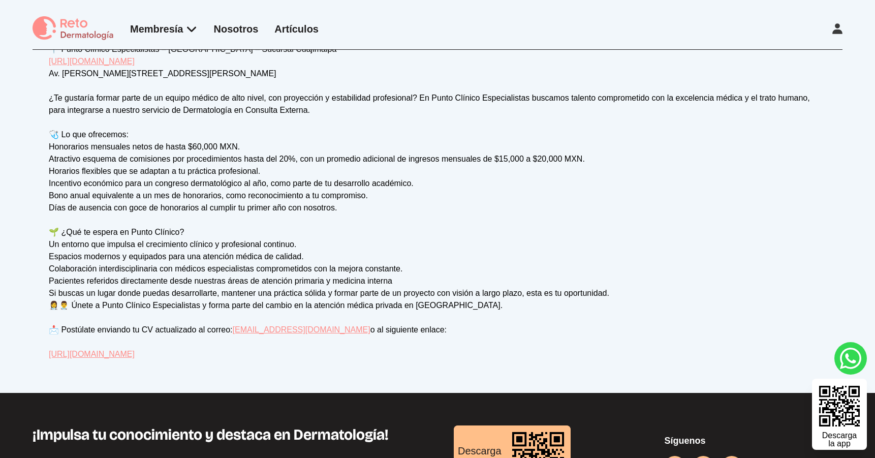
scroll to position [289, 0]
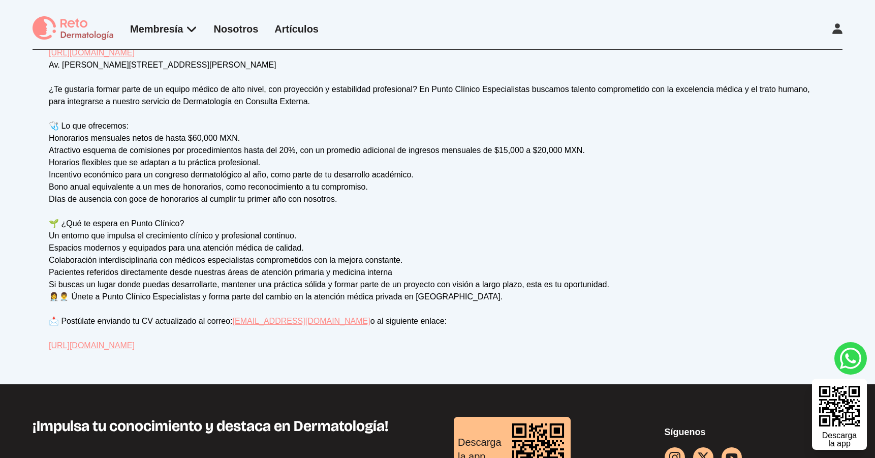
drag, startPoint x: 227, startPoint y: 316, endPoint x: 390, endPoint y: 322, distance: 162.8
click at [391, 321] on div "Especialista en Dermatología – Consulta Externa 📍 Punto Clínico Especialistas –…" at bounding box center [438, 186] width 778 height 329
click at [229, 307] on div "Especialista en Dermatología – Consulta Externa 📍 Punto Clínico Especialistas –…" at bounding box center [438, 186] width 778 height 329
drag, startPoint x: 224, startPoint y: 322, endPoint x: 392, endPoint y: 322, distance: 168.8
click at [392, 322] on div "Especialista en Dermatología – Consulta Externa 📍 Punto Clínico Especialistas –…" at bounding box center [438, 186] width 778 height 329
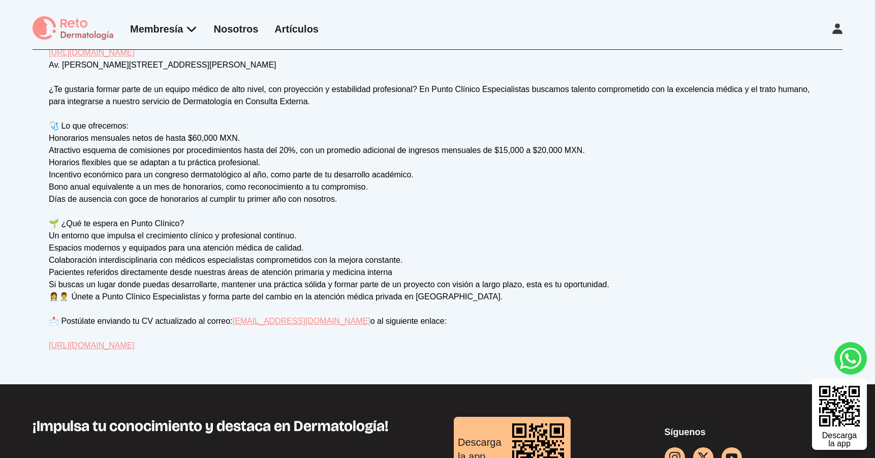
click at [400, 321] on div "Especialista en Dermatología – Consulta Externa 📍 Punto Clínico Especialistas –…" at bounding box center [438, 186] width 778 height 329
drag, startPoint x: 390, startPoint y: 321, endPoint x: 237, endPoint y: 337, distance: 154.3
click at [233, 323] on div "Especialista en Dermatología – Consulta Externa 📍 Punto Clínico Especialistas –…" at bounding box center [438, 186] width 778 height 329
click at [243, 340] on div "Especialista en Dermatología – Consulta Externa 📍 Punto Clínico Especialistas –…" at bounding box center [438, 186] width 778 height 329
drag, startPoint x: 250, startPoint y: 345, endPoint x: 44, endPoint y: 346, distance: 205.9
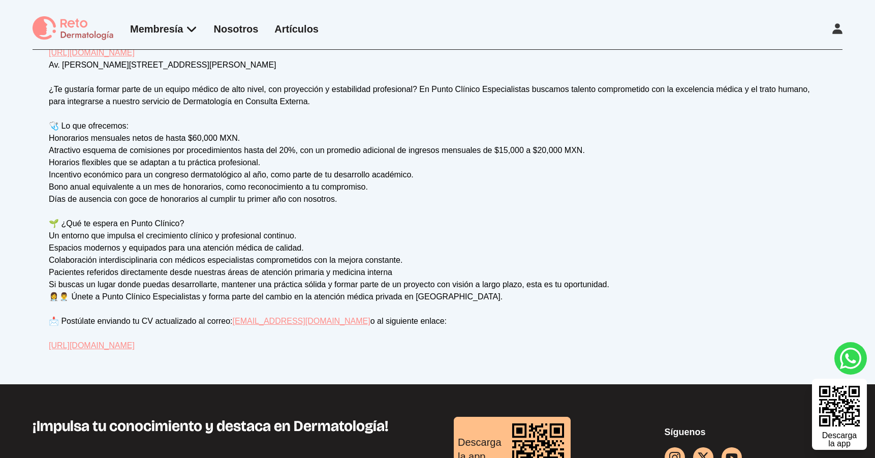
click at [44, 346] on div "Vacante Dermatólogo/a en Punto Clínico – Sucursal Cuajimalpa, CDMX Punto Clínic…" at bounding box center [438, 68] width 810 height 566
click at [464, 187] on div "Especialista en Dermatología – Consulta Externa 📍 Punto Clínico Especialistas –…" at bounding box center [438, 186] width 778 height 329
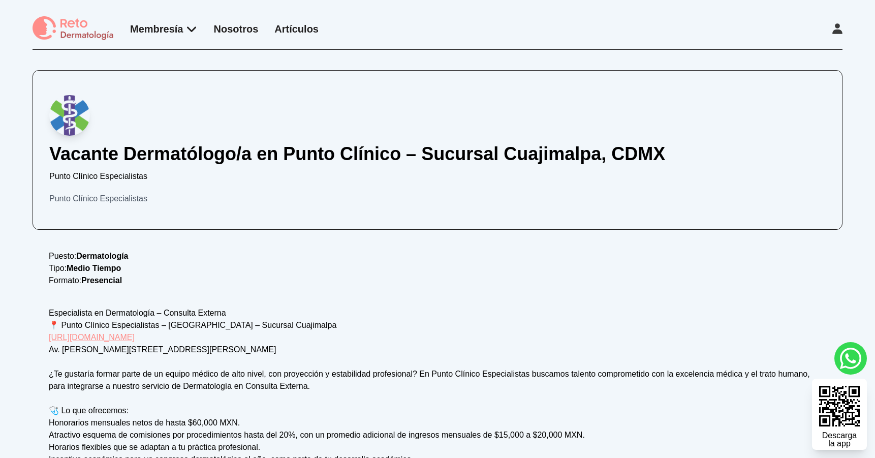
scroll to position [52, 0]
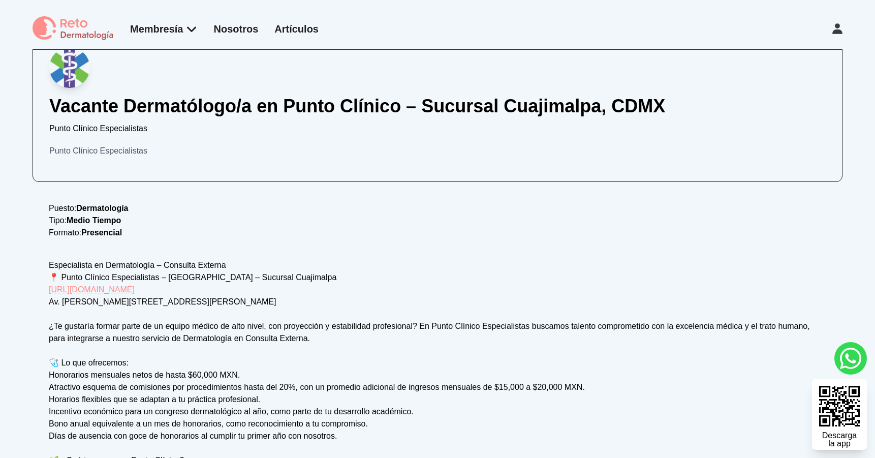
drag, startPoint x: 43, startPoint y: 286, endPoint x: 269, endPoint y: 284, distance: 226.2
click at [269, 284] on div "Vacante Dermatólogo/a en Punto Clínico – Sucursal Cuajimalpa, CDMX Punto Clínic…" at bounding box center [438, 305] width 810 height 566
click at [269, 284] on div "Especialista en Dermatología – Consulta Externa 📍 Punto Clínico Especialistas –…" at bounding box center [438, 423] width 778 height 329
click at [464, 261] on div "Puesto: Dermatología Tipo: Medio Tiempo Formato: Presencial Especialista en Der…" at bounding box center [438, 395] width 778 height 386
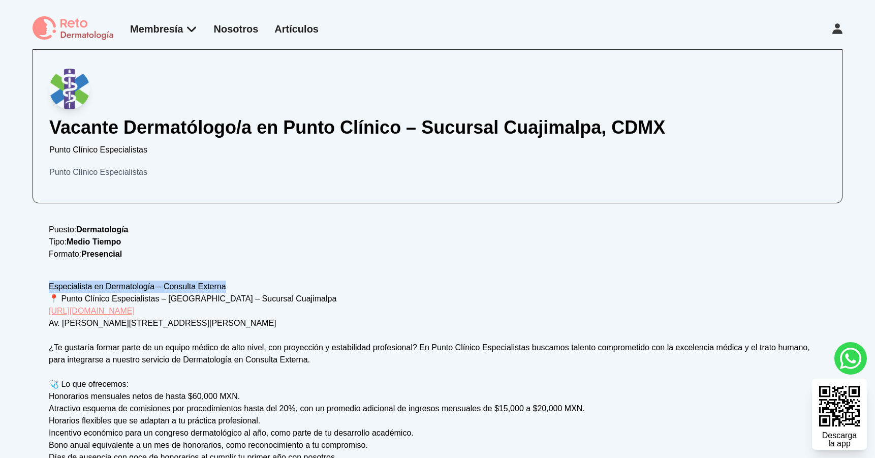
click at [295, 289] on div "Especialista en Dermatología – Consulta Externa 📍 Punto Clínico Especialistas –…" at bounding box center [438, 445] width 778 height 329
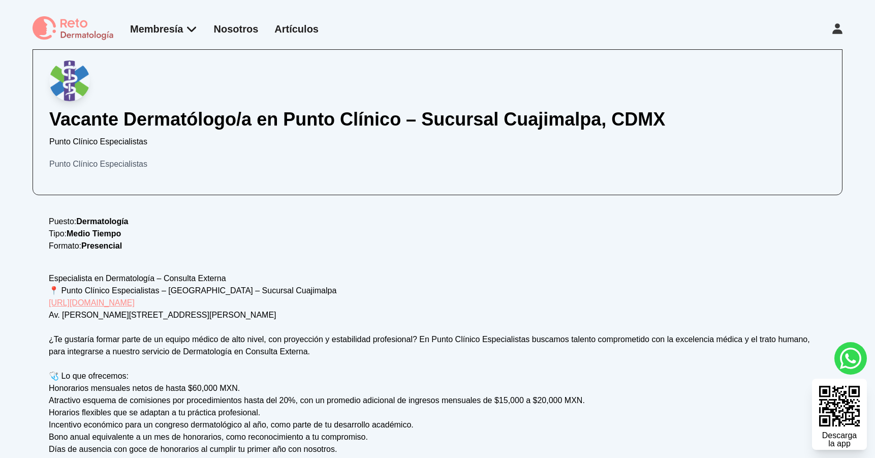
drag, startPoint x: 271, startPoint y: 294, endPoint x: 229, endPoint y: 299, distance: 43.1
click at [213, 301] on div "Especialista en Dermatología – Consulta Externa 📍 Punto Clínico Especialistas –…" at bounding box center [438, 436] width 778 height 329
click at [356, 284] on div "Especialista en Dermatología – Consulta Externa 📍 Punto Clínico Especialistas –…" at bounding box center [438, 436] width 778 height 329
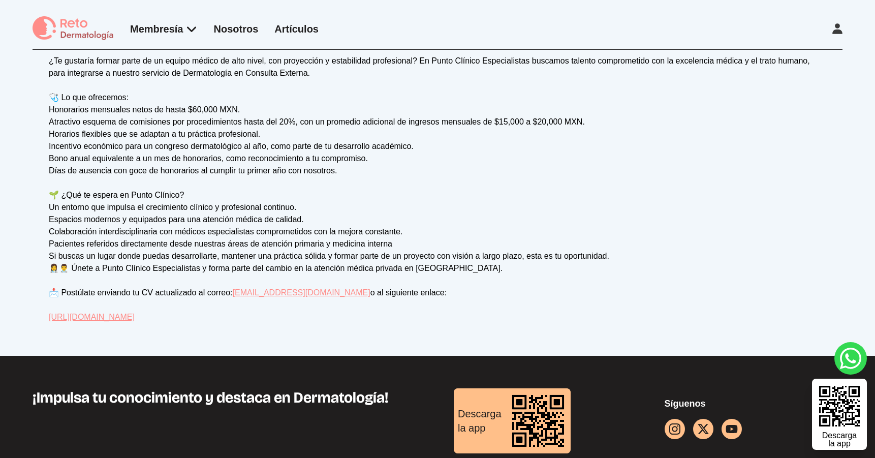
scroll to position [278, 0]
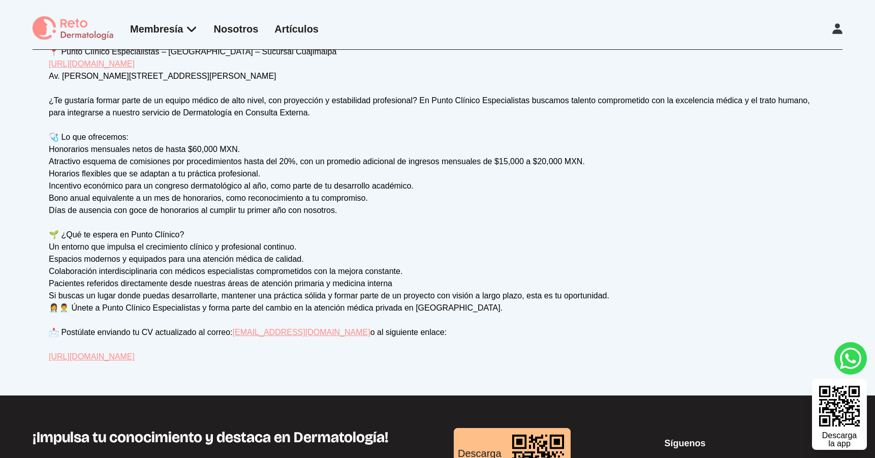
drag, startPoint x: 240, startPoint y: 360, endPoint x: 49, endPoint y: 358, distance: 191.2
click at [49, 358] on div "Especialista en Dermatología – Consulta Externa 📍 Punto Clínico Especialistas –…" at bounding box center [438, 198] width 778 height 329
copy link "https://www.puntoclinico.com.mx/bolsa-de-trabajo"
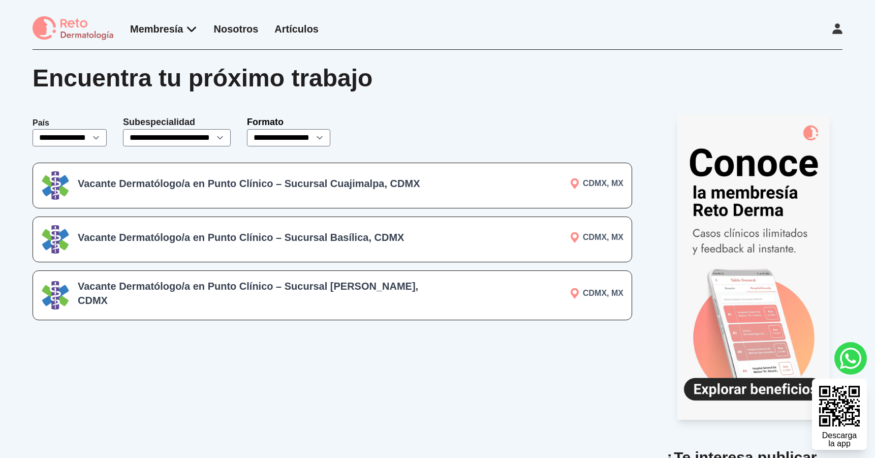
click at [606, 8] on div "Membresía App Reto Dermatología Examen CMD Eventos Bolsa de empleo Club de bene…" at bounding box center [437, 25] width 875 height 50
click at [596, 15] on div "Membresía App Reto Dermatología Examen CMD Eventos Bolsa de empleo Club de bene…" at bounding box center [437, 25] width 875 height 50
click at [94, 36] on img at bounding box center [73, 28] width 81 height 25
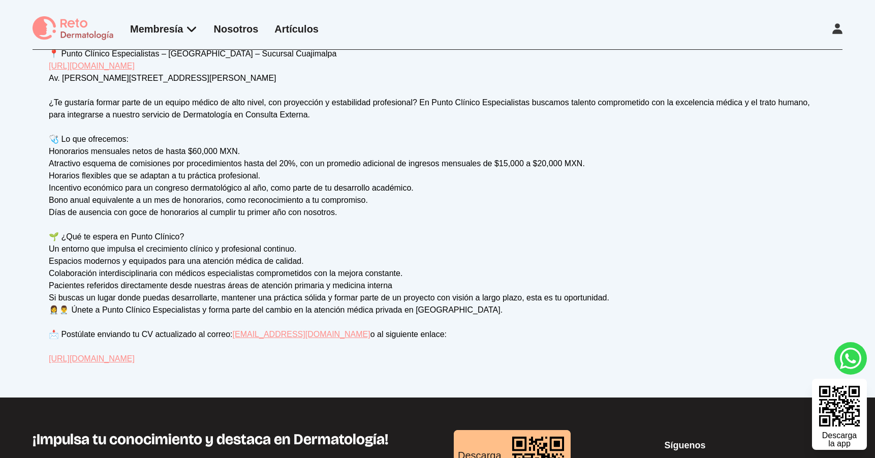
scroll to position [347, 0]
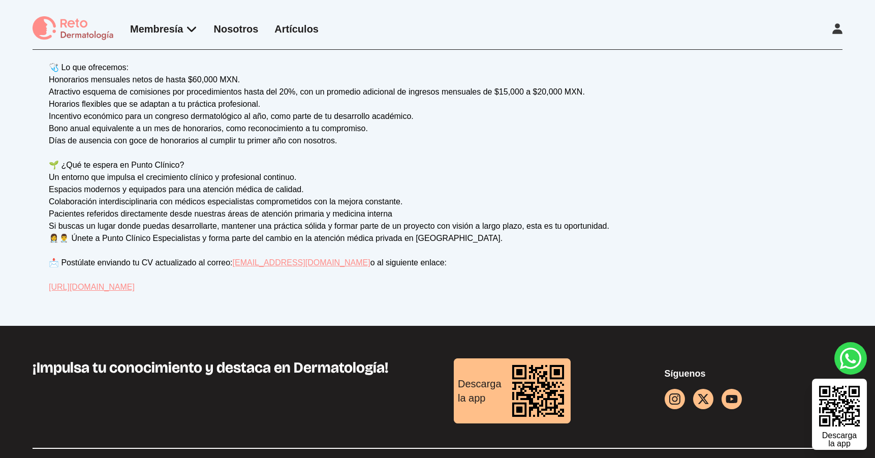
drag, startPoint x: 252, startPoint y: 278, endPoint x: 46, endPoint y: 284, distance: 206.5
click at [49, 278] on div "Especialista en Dermatología – Consulta Externa 📍 Punto Clínico Especialistas –…" at bounding box center [438, 128] width 778 height 329
drag, startPoint x: 145, startPoint y: 284, endPoint x: 262, endPoint y: 292, distance: 117.7
click at [262, 292] on div "Vacante Dermatólogo/a en Punto Clínico – Sucursal Cuajimalpa, CDMX Punto Clínic…" at bounding box center [438, 10] width 810 height 566
click at [263, 289] on div "Especialista en Dermatología – Consulta Externa 📍 Punto Clínico Especialistas –…" at bounding box center [438, 128] width 778 height 329
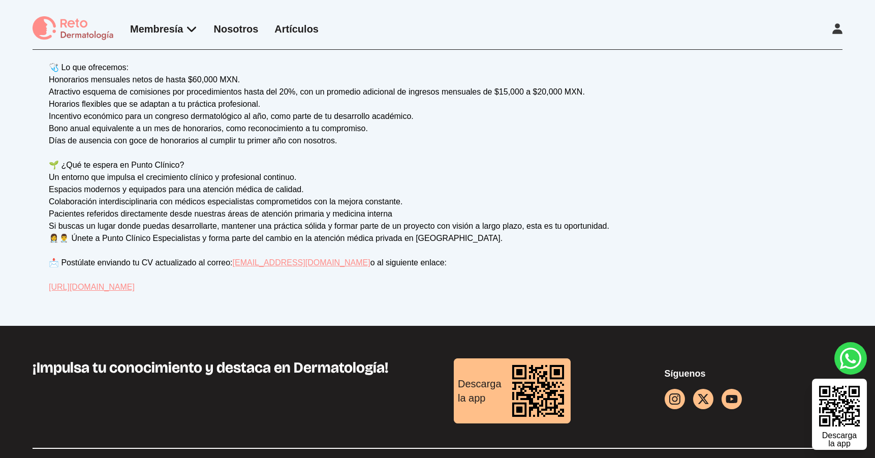
drag, startPoint x: 39, startPoint y: 286, endPoint x: 246, endPoint y: 288, distance: 206.4
click at [246, 288] on div "Vacante Dermatólogo/a en Punto Clínico – Sucursal Cuajimalpa, CDMX Punto Clínic…" at bounding box center [438, 10] width 810 height 566
click at [246, 288] on div "Especialista en Dermatología – Consulta Externa 📍 Punto Clínico Especialistas –…" at bounding box center [438, 128] width 778 height 329
click at [39, 278] on div "Vacante Dermatólogo/a en Punto Clínico – Sucursal Cuajimalpa, CDMX Punto Clínic…" at bounding box center [438, 10] width 810 height 566
drag, startPoint x: 38, startPoint y: 282, endPoint x: 314, endPoint y: 291, distance: 276.2
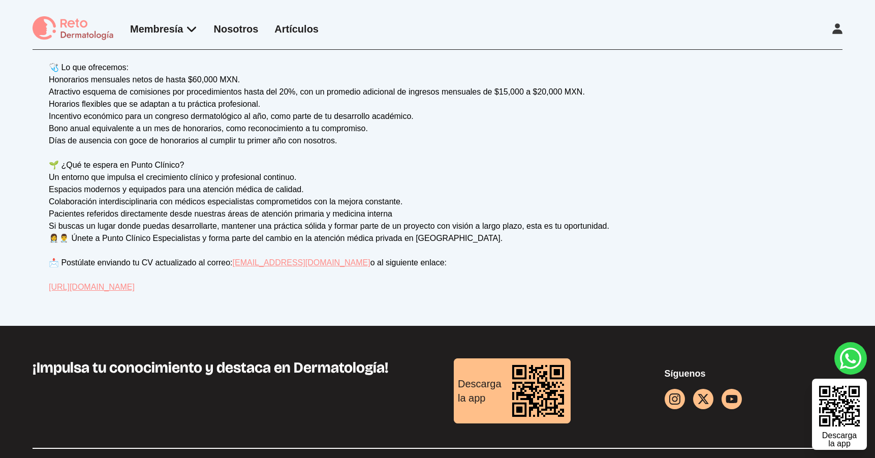
click at [314, 291] on div "Vacante Dermatólogo/a en Punto Clínico – Sucursal Cuajimalpa, CDMX Punto Clínic…" at bounding box center [438, 10] width 810 height 566
click at [226, 281] on div "Especialista en Dermatología – Consulta Externa 📍 Punto Clínico Especialistas –…" at bounding box center [438, 128] width 778 height 329
click at [261, 285] on div "Especialista en Dermatología – Consulta Externa 📍 Punto Clínico Especialistas –…" at bounding box center [438, 128] width 778 height 329
drag, startPoint x: 245, startPoint y: 288, endPoint x: 5, endPoint y: 282, distance: 240.6
click at [5, 282] on div "Vacante Dermatólogo/a en Punto Clínico – Sucursal Cuajimalpa, CDMX Punto Clínic…" at bounding box center [437, 14] width 875 height 623
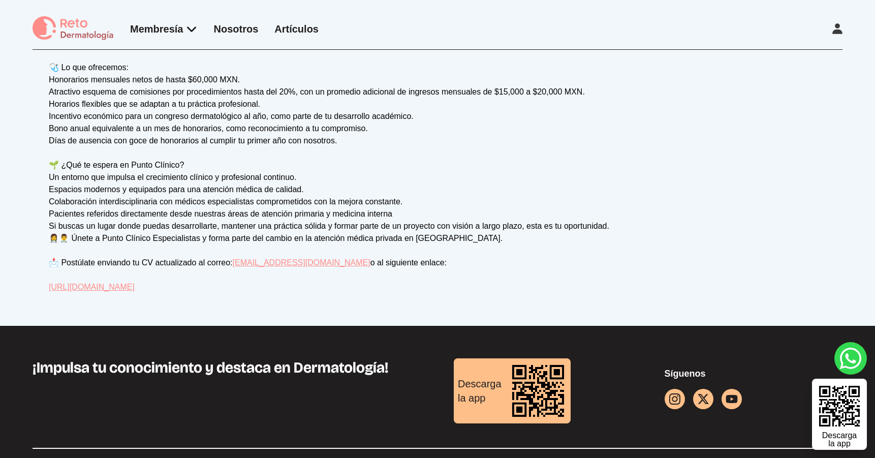
click at [20, 283] on div "Vacante Dermatólogo/a en Punto Clínico – Sucursal Cuajimalpa, CDMX Punto Clínic…" at bounding box center [437, 14] width 875 height 623
drag, startPoint x: 32, startPoint y: 282, endPoint x: 448, endPoint y: 295, distance: 417.1
click at [448, 295] on div "Vacante Dermatólogo/a en Punto Clínico – Sucursal Cuajimalpa, CDMX Punto Clínic…" at bounding box center [437, 14] width 875 height 623
click at [283, 275] on div "Especialista en Dermatología – Consulta Externa 📍 Punto Clínico Especialistas –…" at bounding box center [438, 128] width 778 height 329
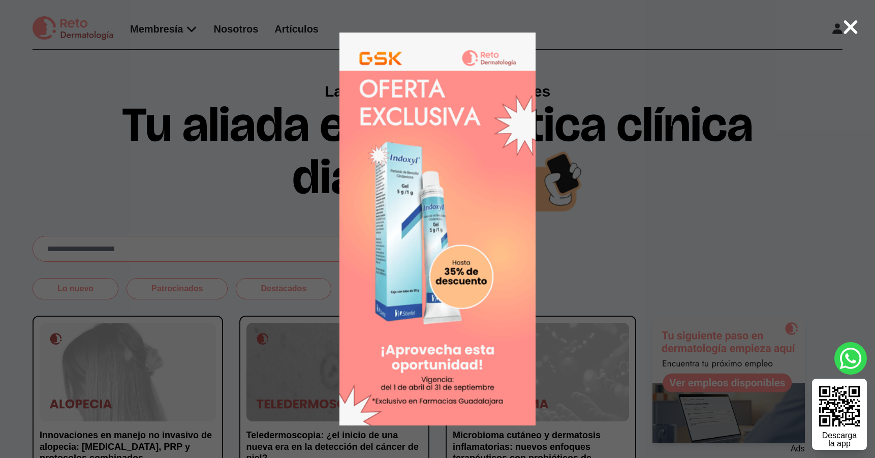
click at [851, 24] on icon at bounding box center [851, 27] width 16 height 22
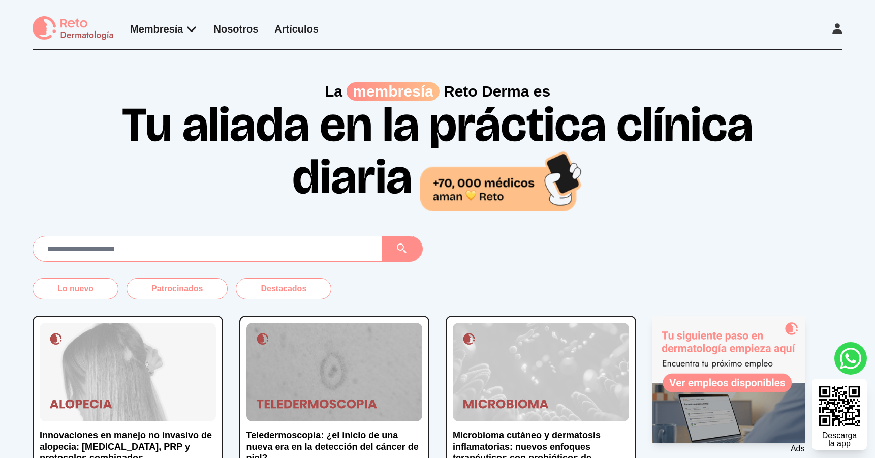
click at [88, 41] on img at bounding box center [73, 28] width 81 height 25
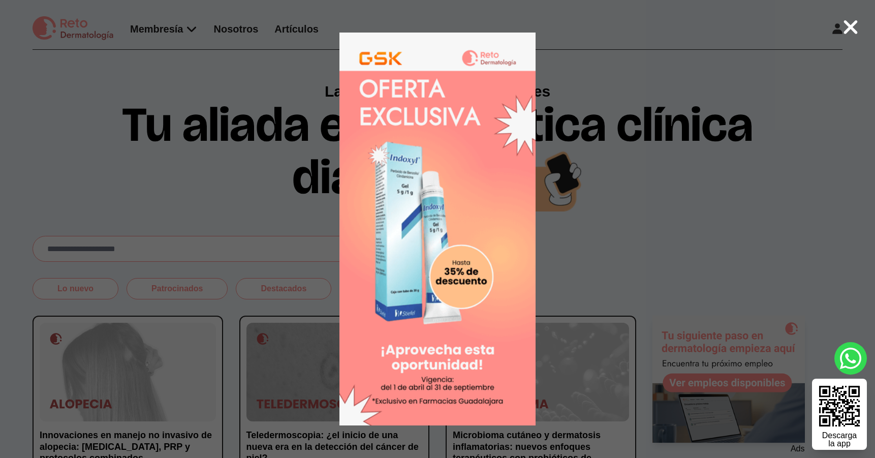
click at [849, 22] on icon at bounding box center [851, 27] width 16 height 22
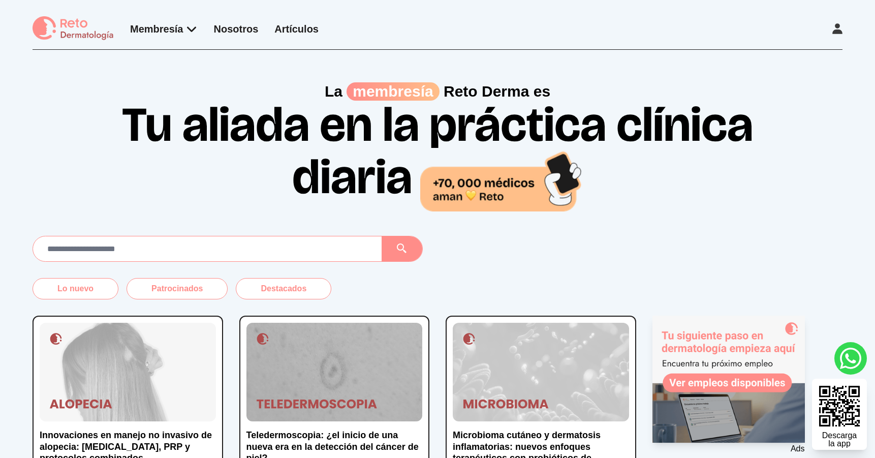
scroll to position [133, 0]
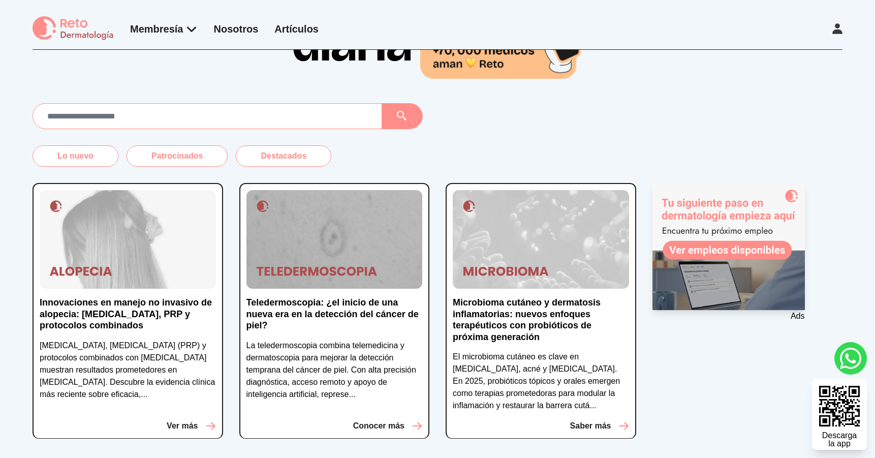
click at [179, 289] on div "Innovaciones en manejo no invasivo de alopecia: [MEDICAL_DATA], PRP y protocolo…" at bounding box center [128, 311] width 191 height 256
click at [179, 295] on div "Innovaciones en manejo no invasivo de alopecia: microneedling, PRP y protocolos…" at bounding box center [128, 311] width 191 height 256
click at [179, 304] on p "Innovaciones en manejo no invasivo de alopecia: [MEDICAL_DATA], PRP y protocolo…" at bounding box center [128, 314] width 176 height 35
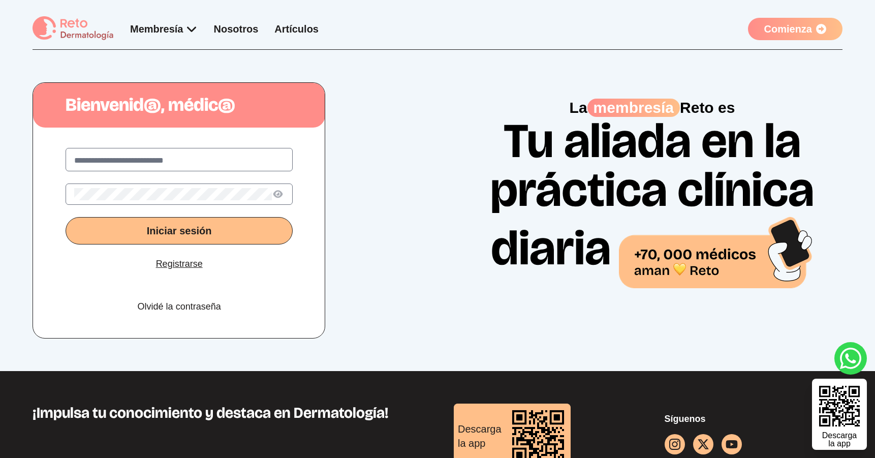
click at [72, 26] on img at bounding box center [73, 28] width 81 height 25
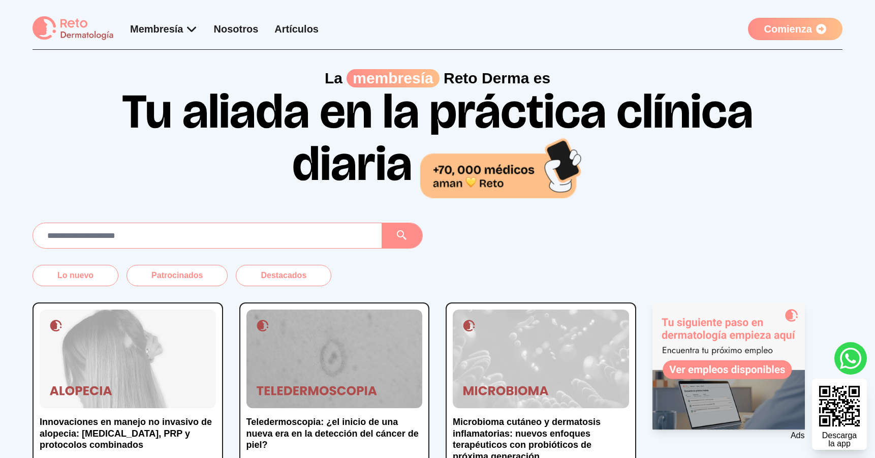
scroll to position [77, 0]
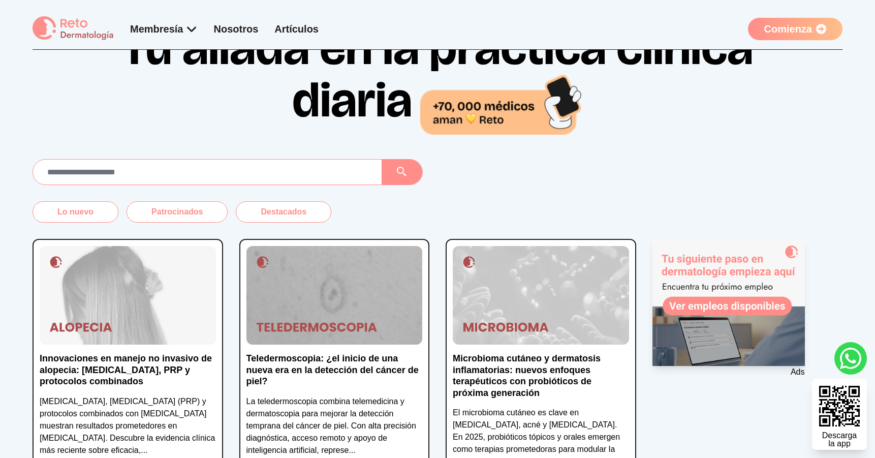
click at [183, 356] on p "Innovaciones en manejo no invasivo de alopecia: [MEDICAL_DATA], PRP y protocolo…" at bounding box center [128, 370] width 176 height 35
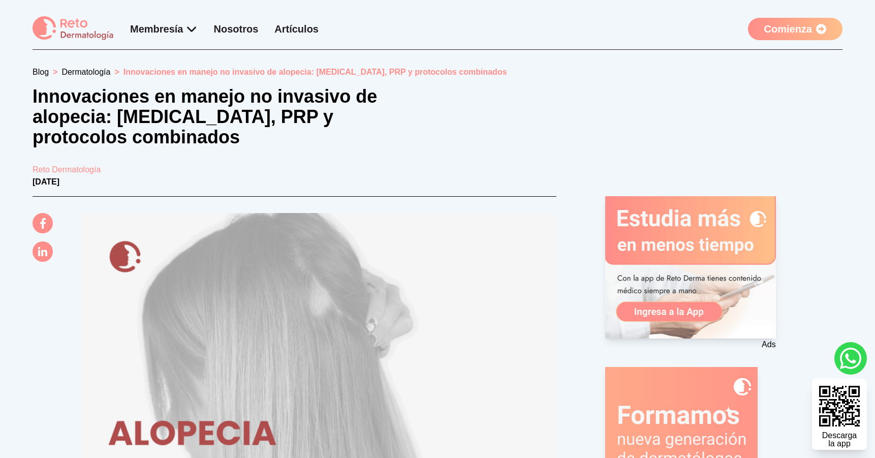
click at [208, 145] on h1 "Innovaciones en manejo no invasivo de alopecia: [MEDICAL_DATA], PRP y protocolo…" at bounding box center [228, 116] width 390 height 61
click at [239, 31] on link "Nosotros" at bounding box center [236, 28] width 45 height 11
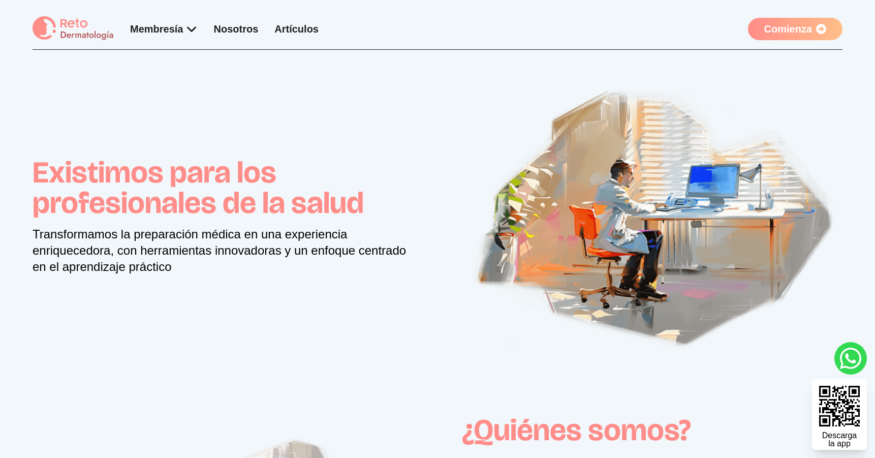
click at [336, 106] on div "Existimos para los profesionales de la salud Transformamos la preparación médic…" at bounding box center [438, 215] width 810 height 267
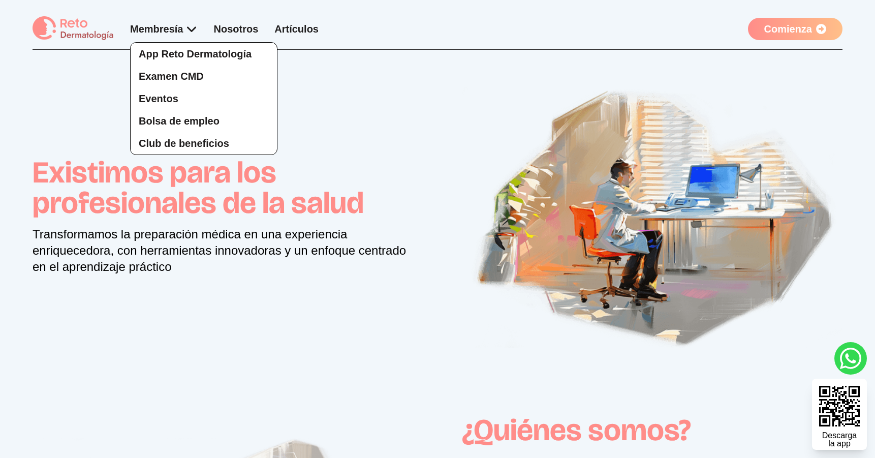
click at [171, 35] on div "App Reto Dermatología Examen CMD Eventos Bolsa de empleo Club de beneficios" at bounding box center [164, 88] width 68 height 133
click at [171, 103] on span "Eventos" at bounding box center [159, 98] width 40 height 11
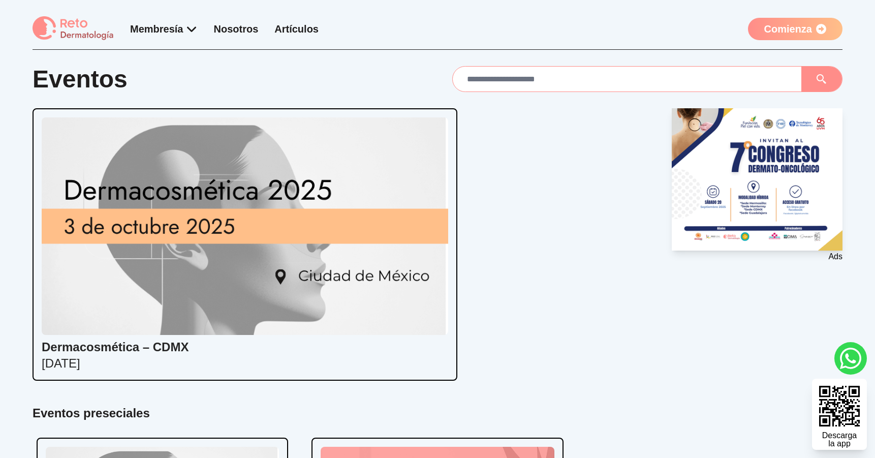
click at [95, 40] on img at bounding box center [73, 28] width 81 height 25
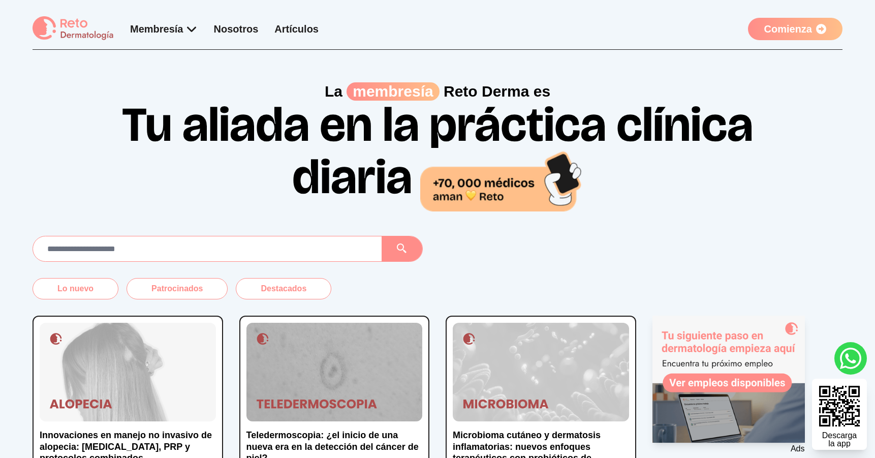
click at [108, 92] on p "La membresía [PERSON_NAME] es" at bounding box center [438, 91] width 810 height 18
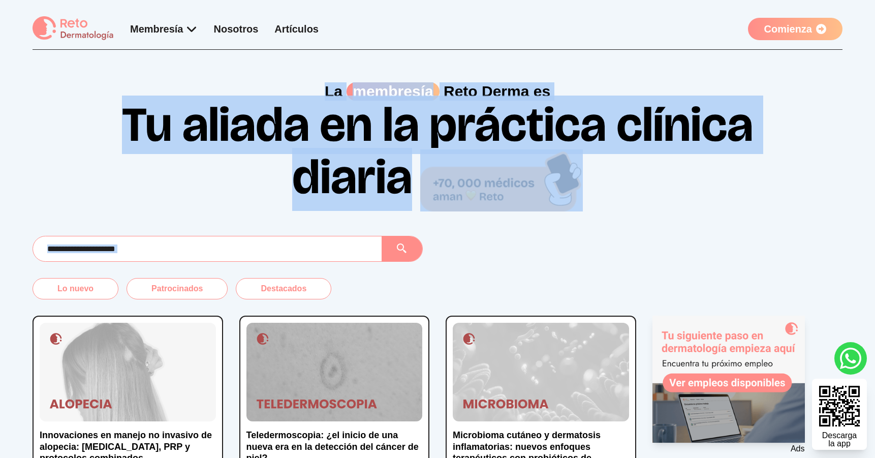
drag, startPoint x: 122, startPoint y: 95, endPoint x: 633, endPoint y: 247, distance: 533.6
click at [671, 196] on h1 "Tu aliada en la práctica clínica diaria" at bounding box center [437, 156] width 651 height 110
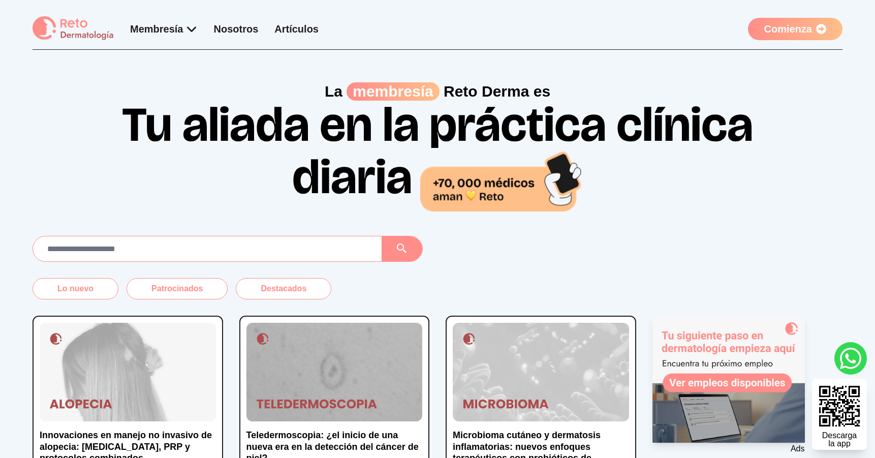
drag, startPoint x: 683, startPoint y: 194, endPoint x: 578, endPoint y: 174, distance: 107.7
click at [602, 180] on h1 "Tu aliada en la práctica clínica diaria" at bounding box center [437, 156] width 651 height 110
click at [77, 91] on p "La membresía [PERSON_NAME] es" at bounding box center [438, 91] width 810 height 18
